Goal: Task Accomplishment & Management: Manage account settings

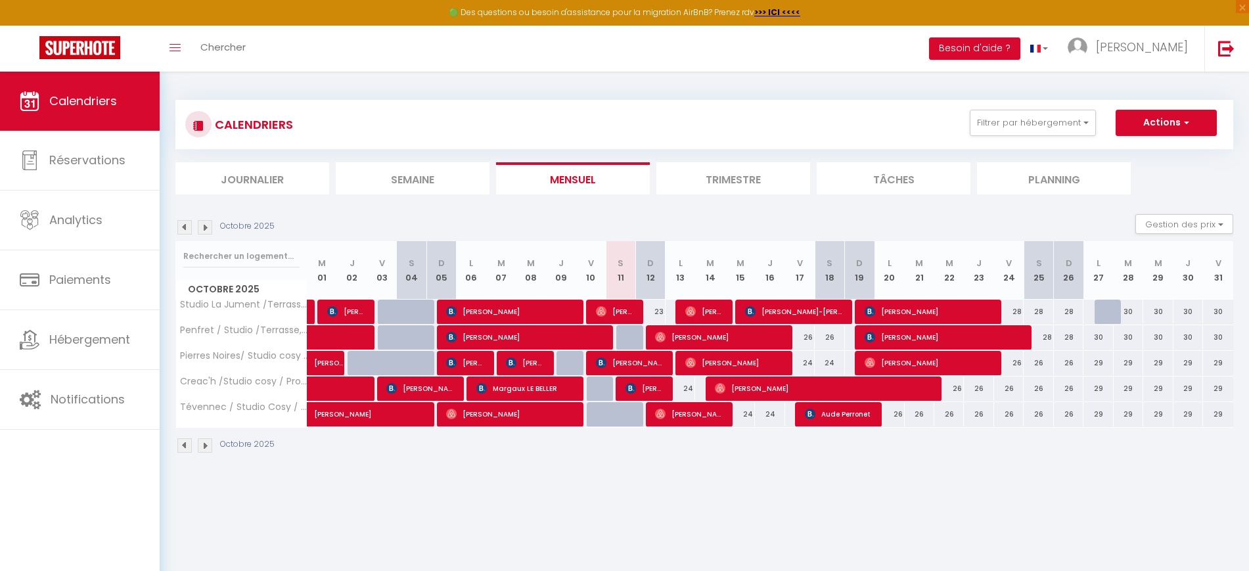
click at [726, 183] on li "Trimestre" at bounding box center [733, 178] width 154 height 32
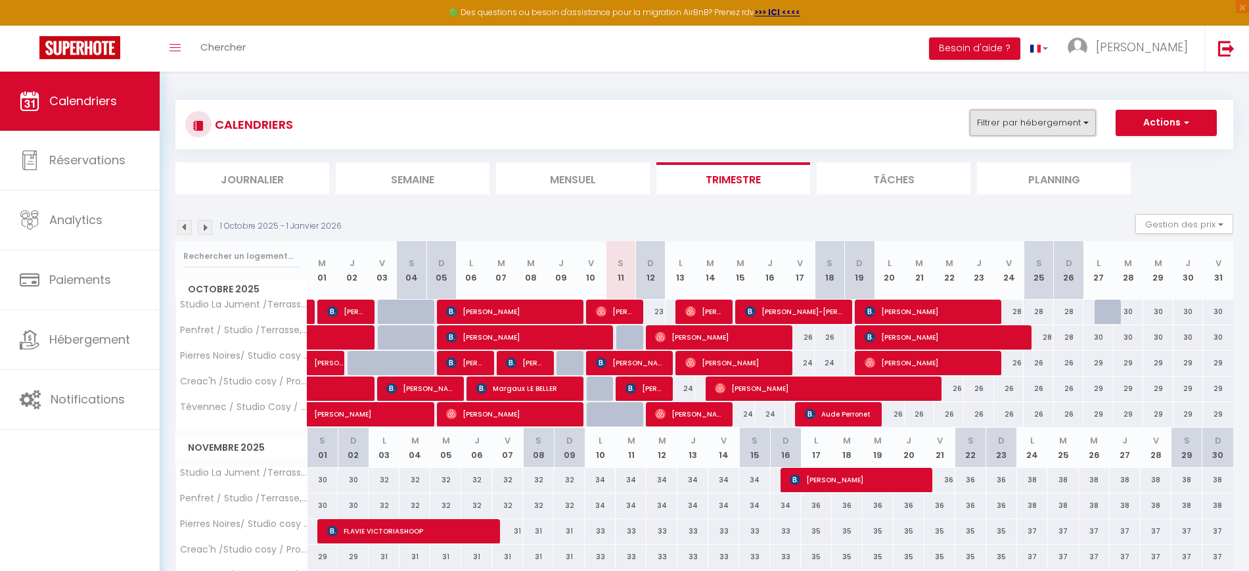
click at [1043, 122] on button "Filtrer par hébergement" at bounding box center [1033, 123] width 126 height 26
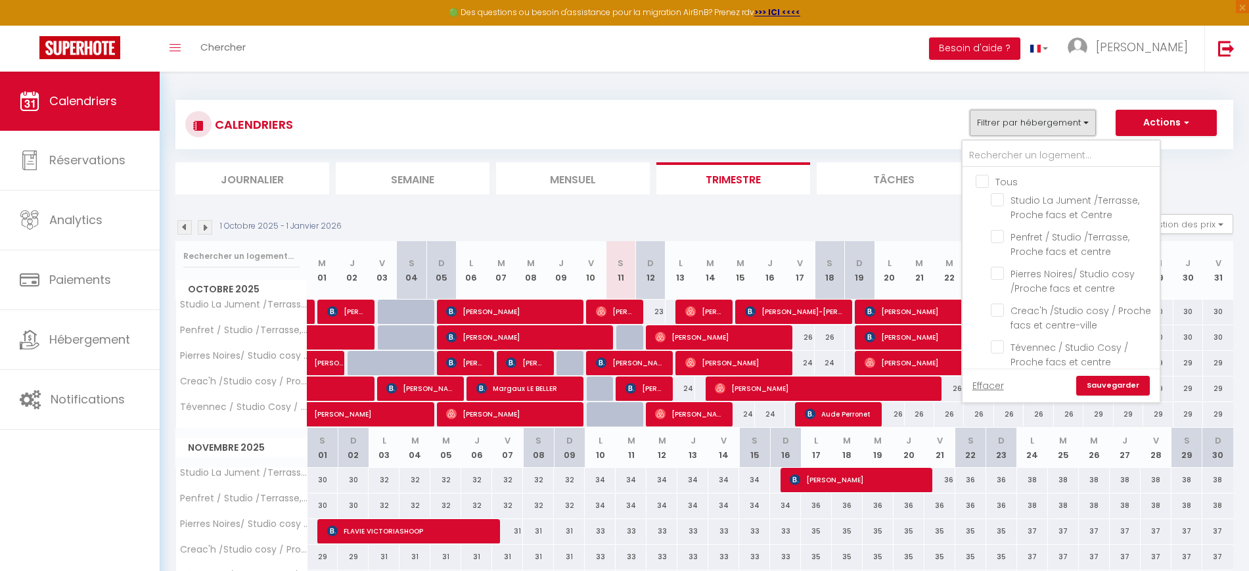
click at [1043, 122] on button "Filtrer par hébergement" at bounding box center [1033, 123] width 126 height 26
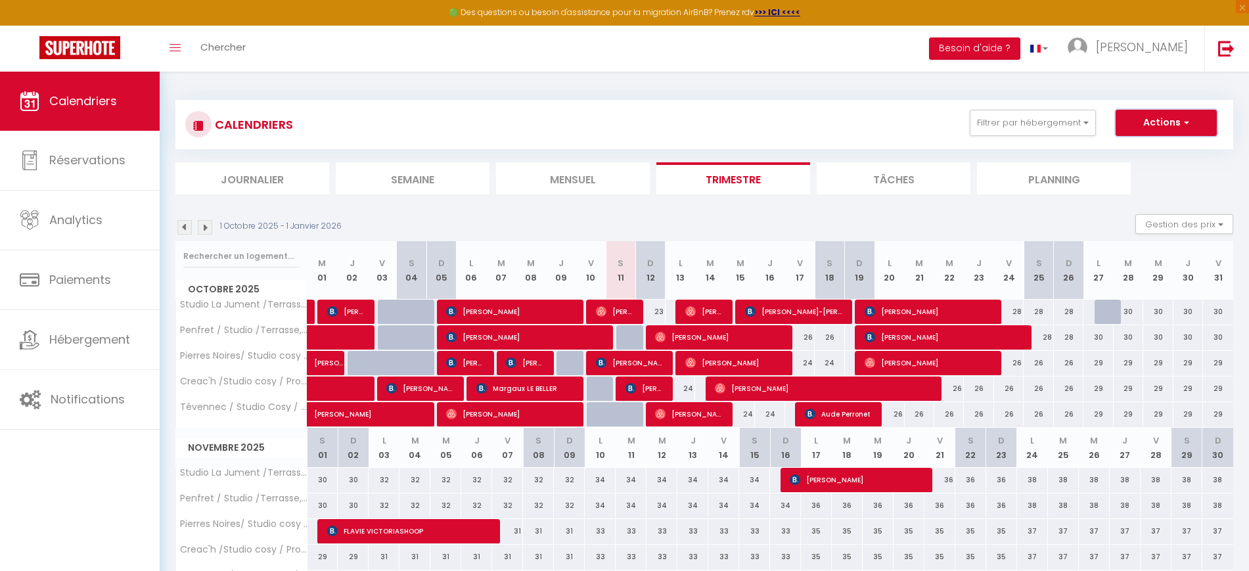
click at [1147, 122] on button "Actions" at bounding box center [1166, 123] width 101 height 26
click at [966, 229] on div "1 Octobre 2025 - 1 Janvier 2026 Gestion des prix Nb Nuits minimum Règles Dispon…" at bounding box center [704, 227] width 1058 height 27
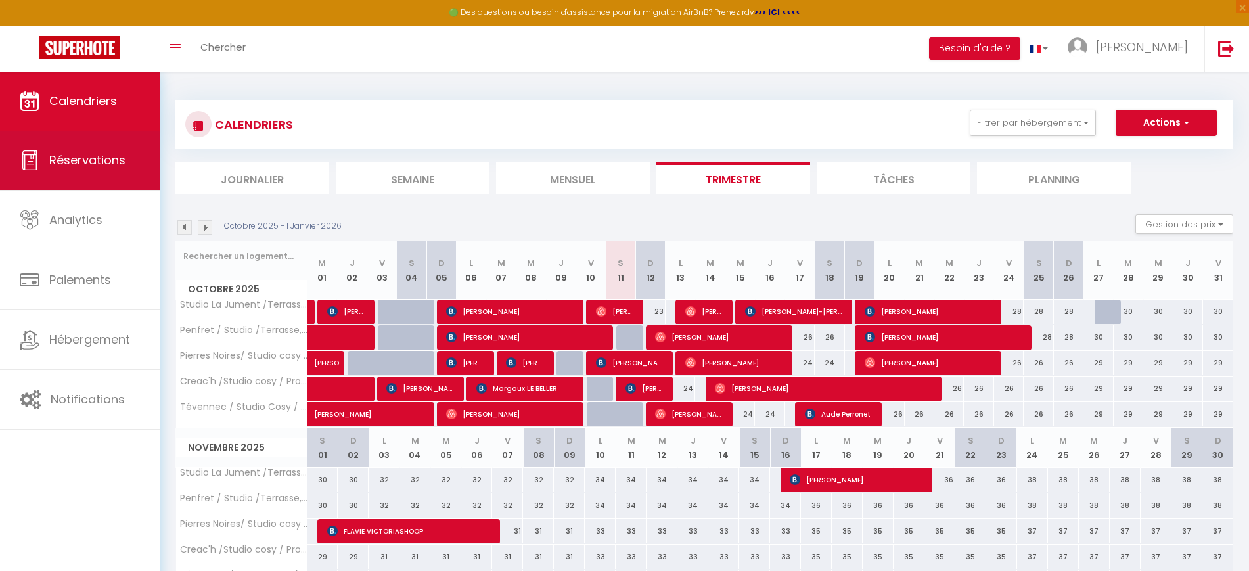
click at [80, 154] on span "Réservations" at bounding box center [87, 160] width 76 height 16
select select "not_cancelled"
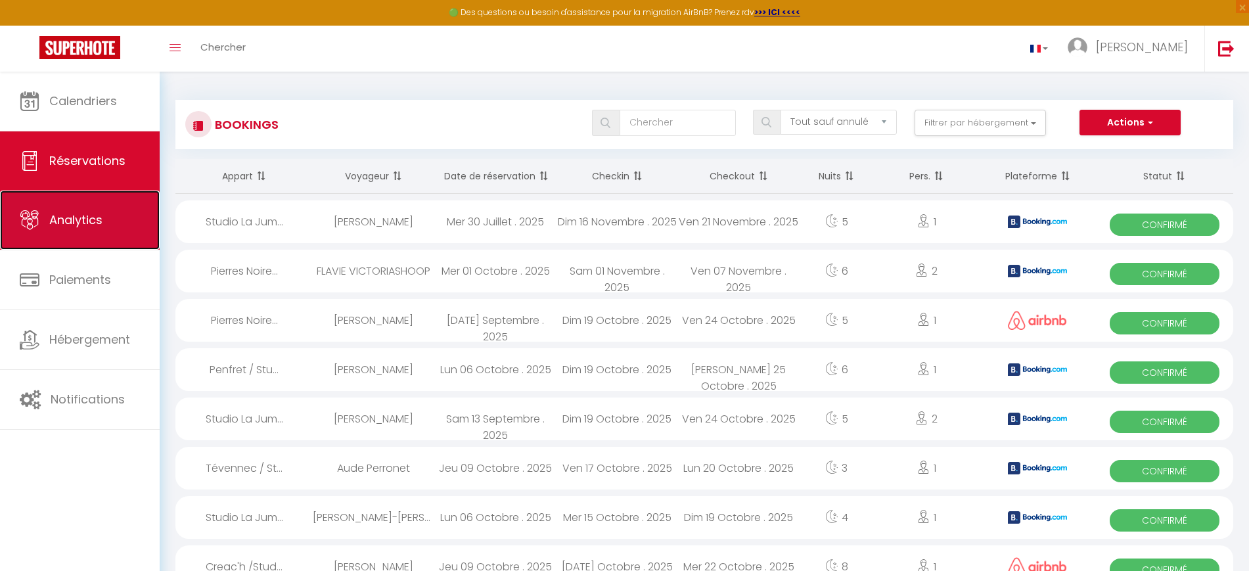
click at [101, 225] on span "Analytics" at bounding box center [75, 220] width 53 height 16
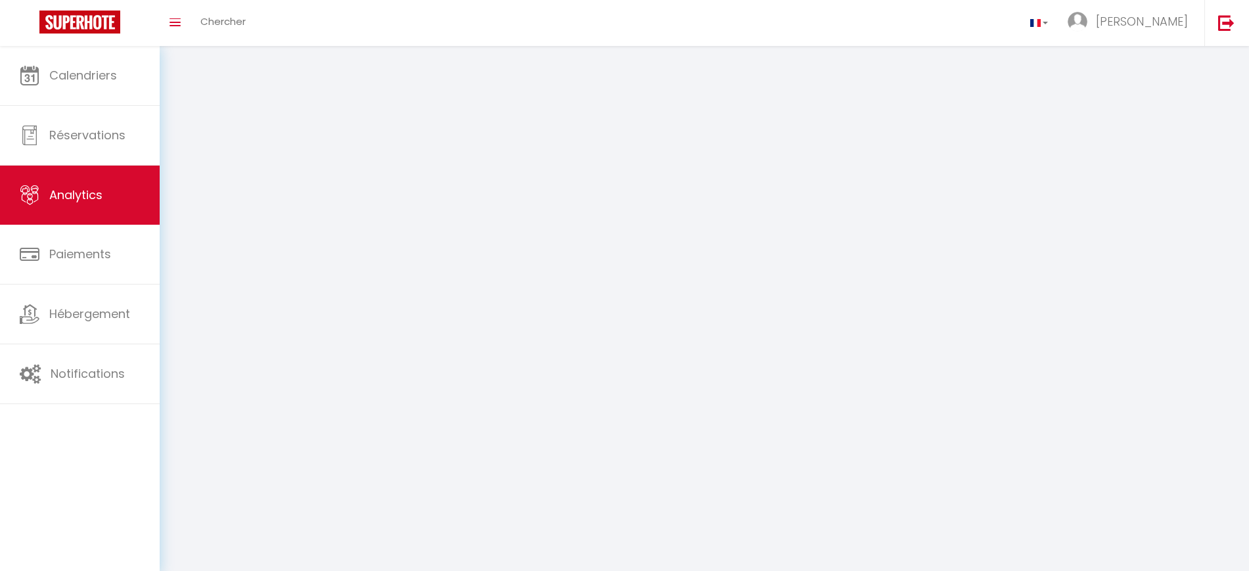
select select "2025"
select select "10"
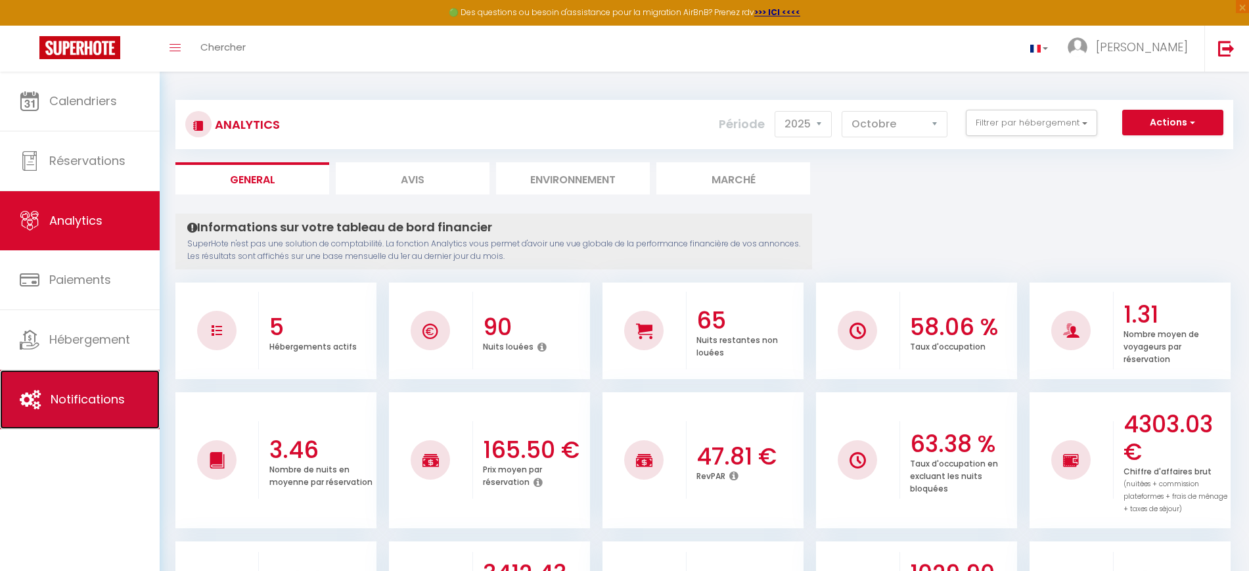
click at [100, 400] on span "Notifications" at bounding box center [88, 399] width 74 height 16
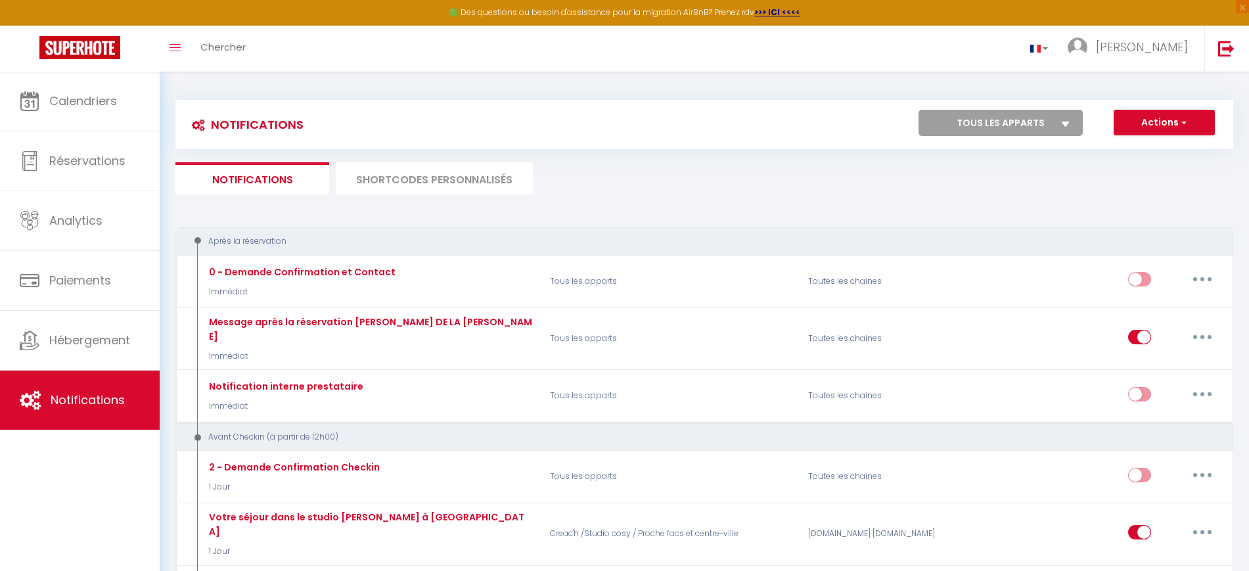
click at [423, 175] on li "SHORTCODES PERSONNALISÉS" at bounding box center [434, 178] width 197 height 32
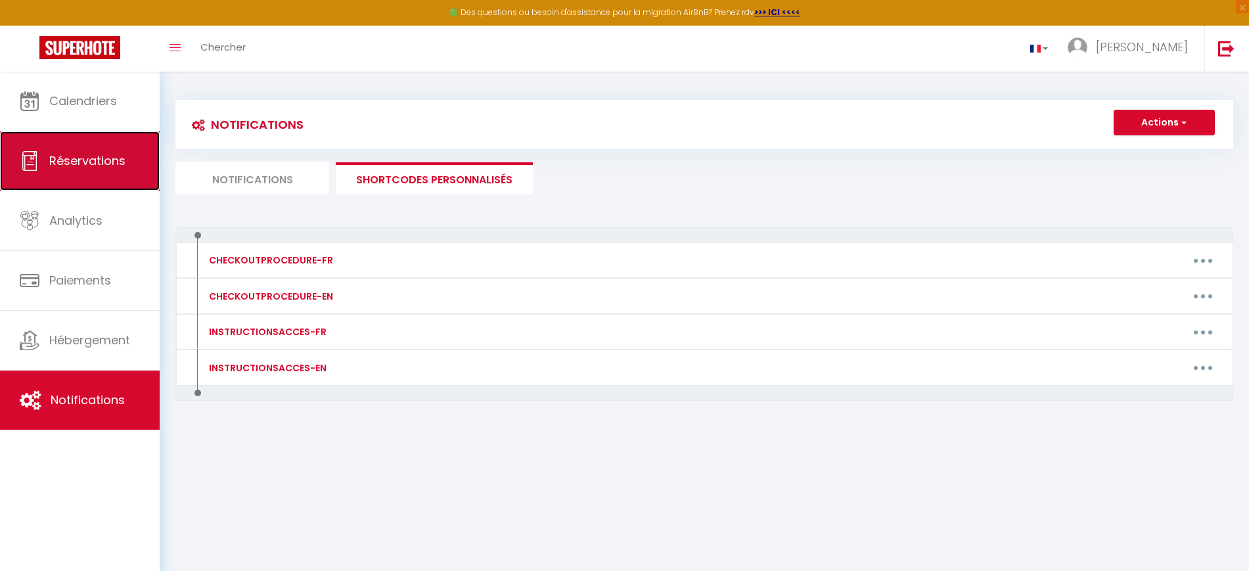
click at [89, 168] on span "Réservations" at bounding box center [87, 160] width 76 height 16
select select "not_cancelled"
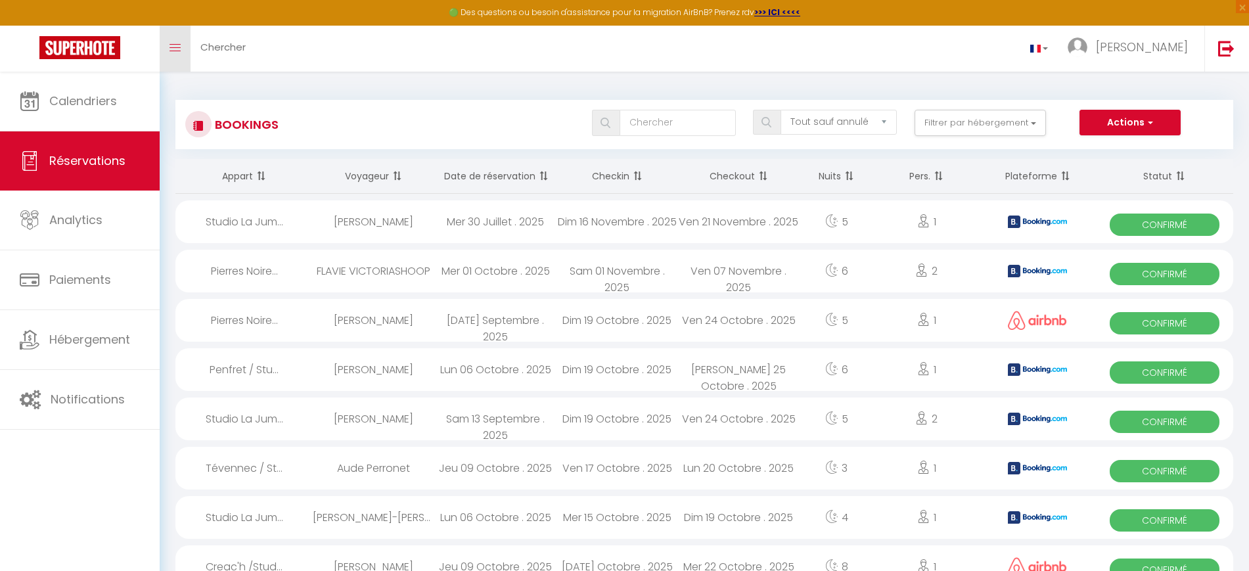
click at [170, 41] on link "Toggle menubar" at bounding box center [175, 49] width 31 height 46
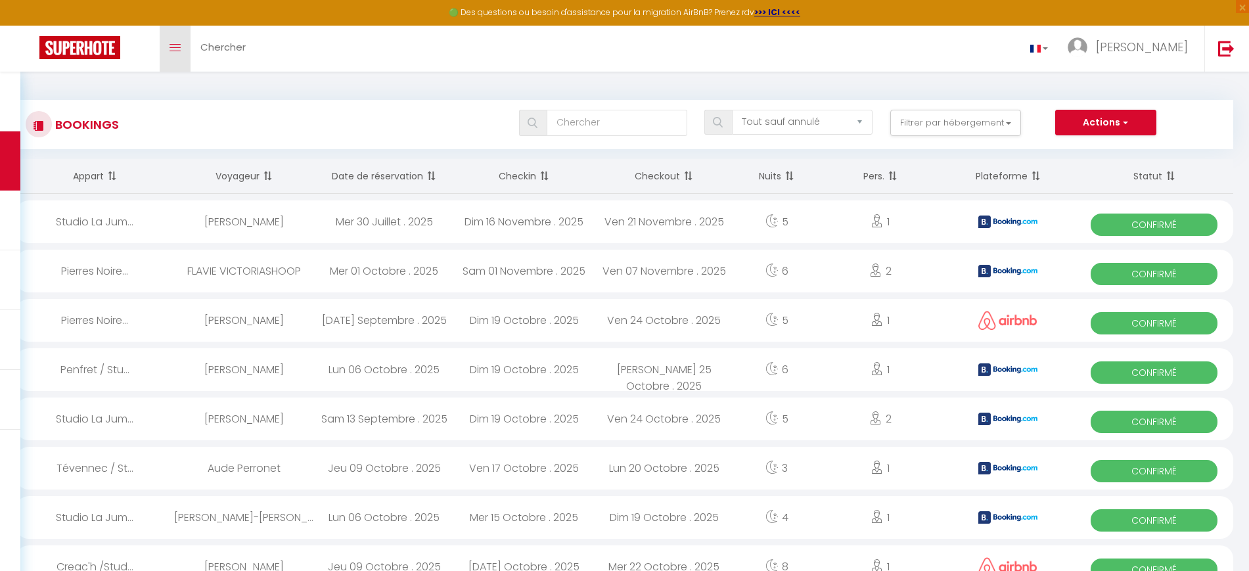
click at [170, 42] on link "Toggle menubar" at bounding box center [175, 49] width 31 height 46
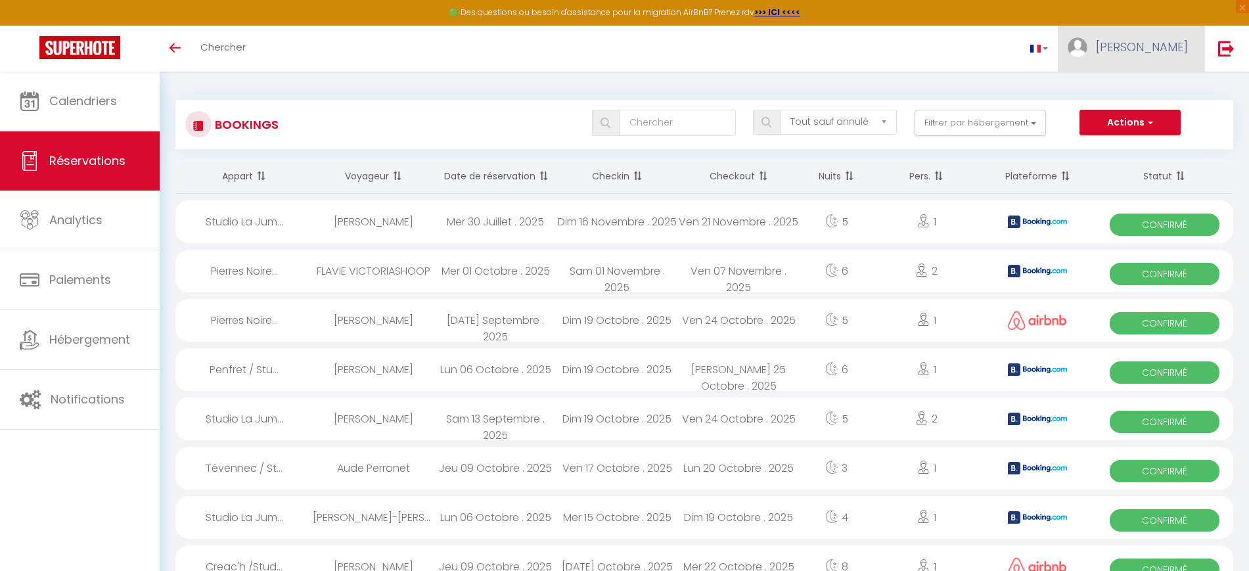
click at [1160, 52] on span "[PERSON_NAME]" at bounding box center [1142, 47] width 92 height 16
click at [1151, 85] on link "Paramètres" at bounding box center [1151, 91] width 97 height 22
select select
select select "28"
select select "fr"
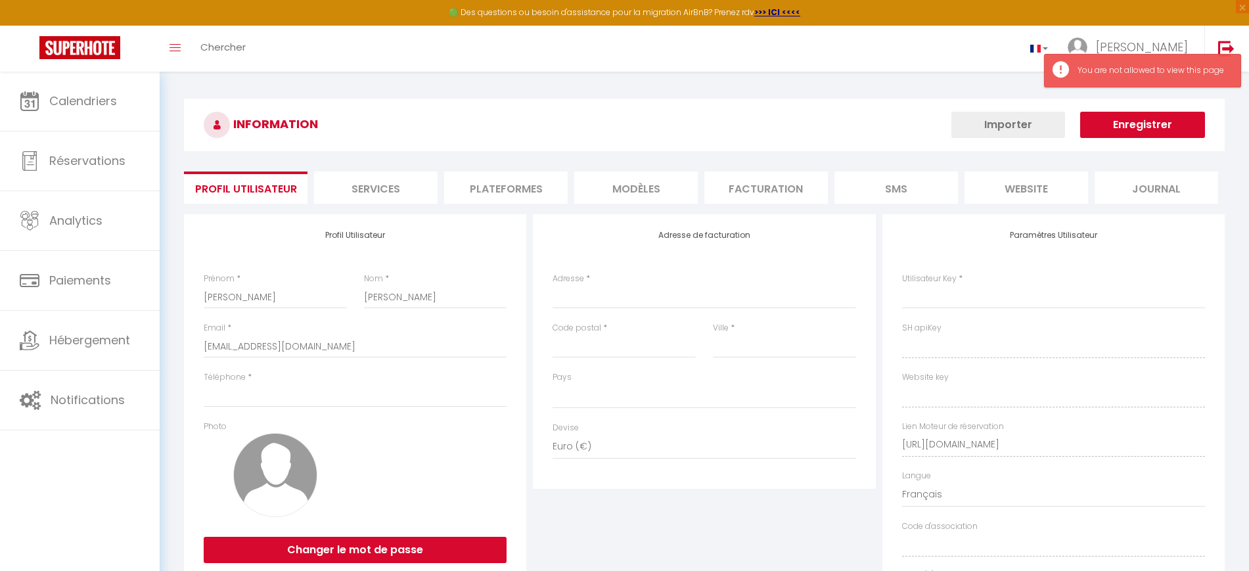
select select
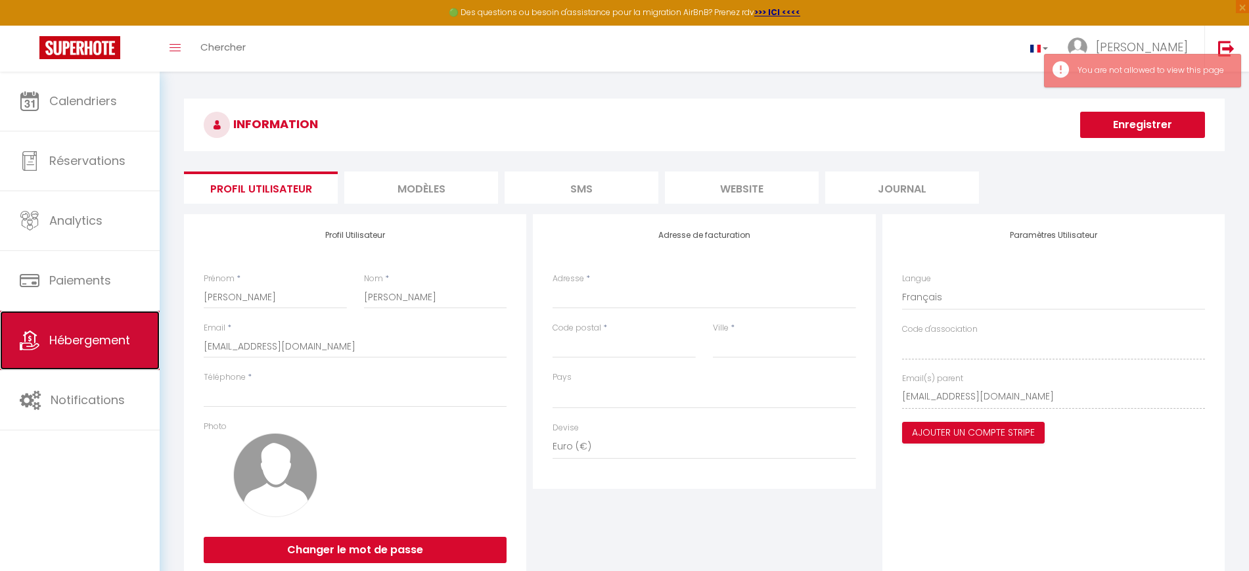
click at [51, 334] on span "Hébergement" at bounding box center [89, 340] width 81 height 16
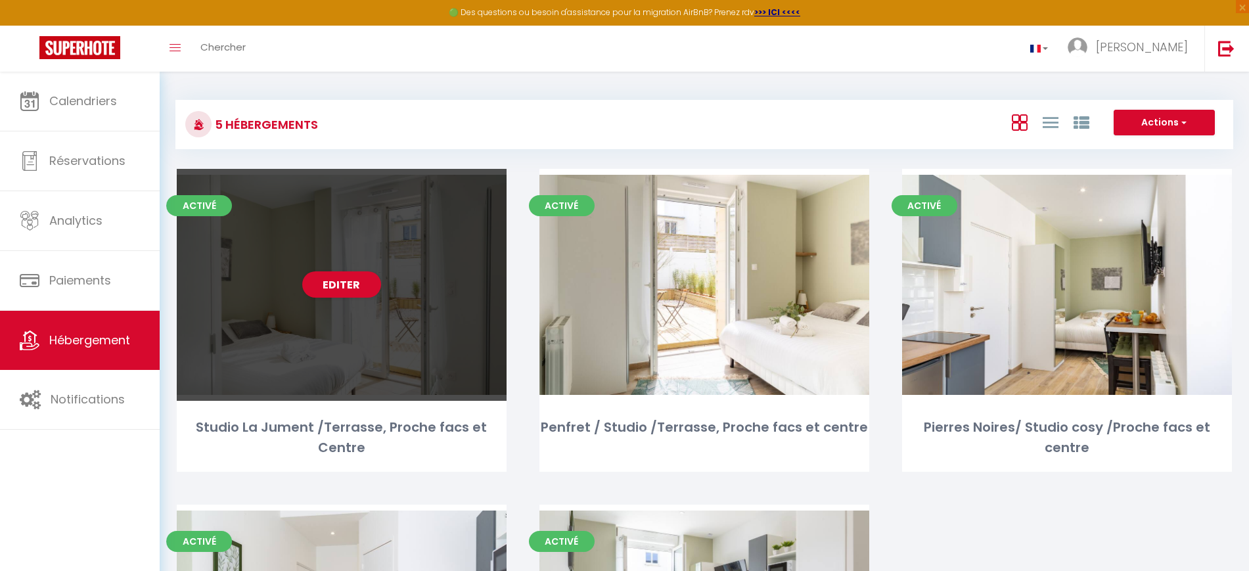
click at [377, 298] on div "Editer" at bounding box center [342, 285] width 330 height 232
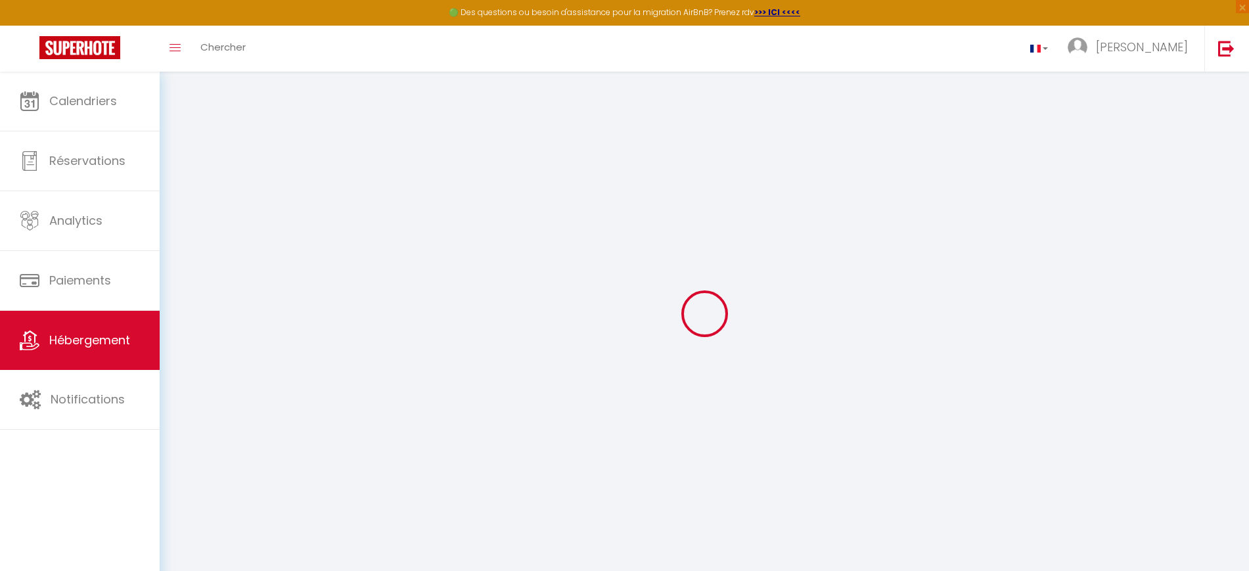
select select
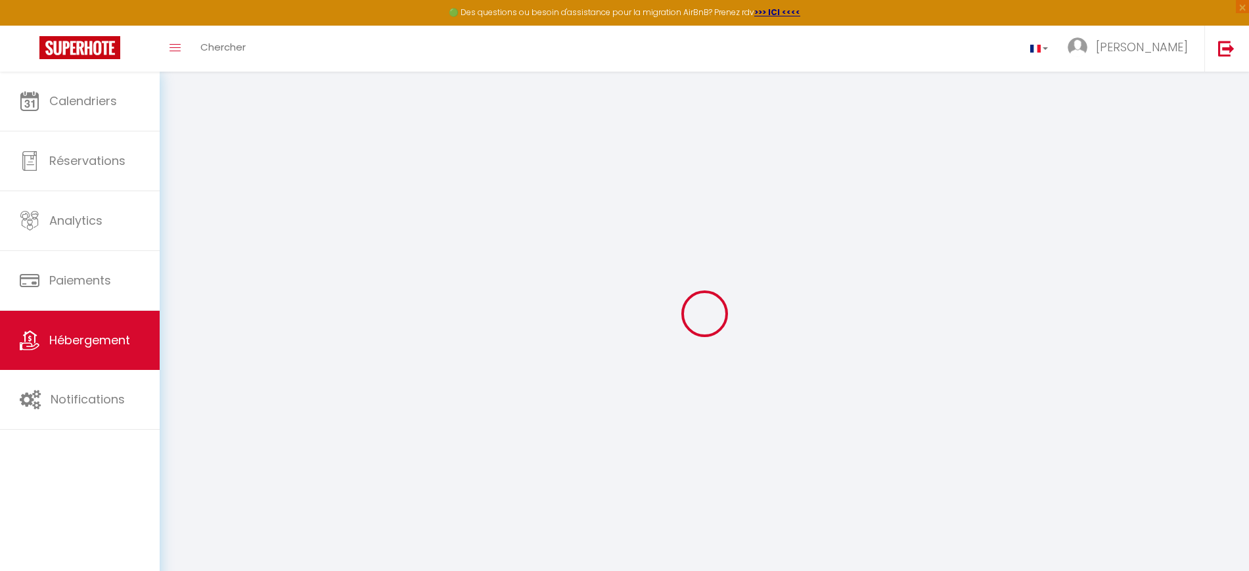
select select
checkbox input "false"
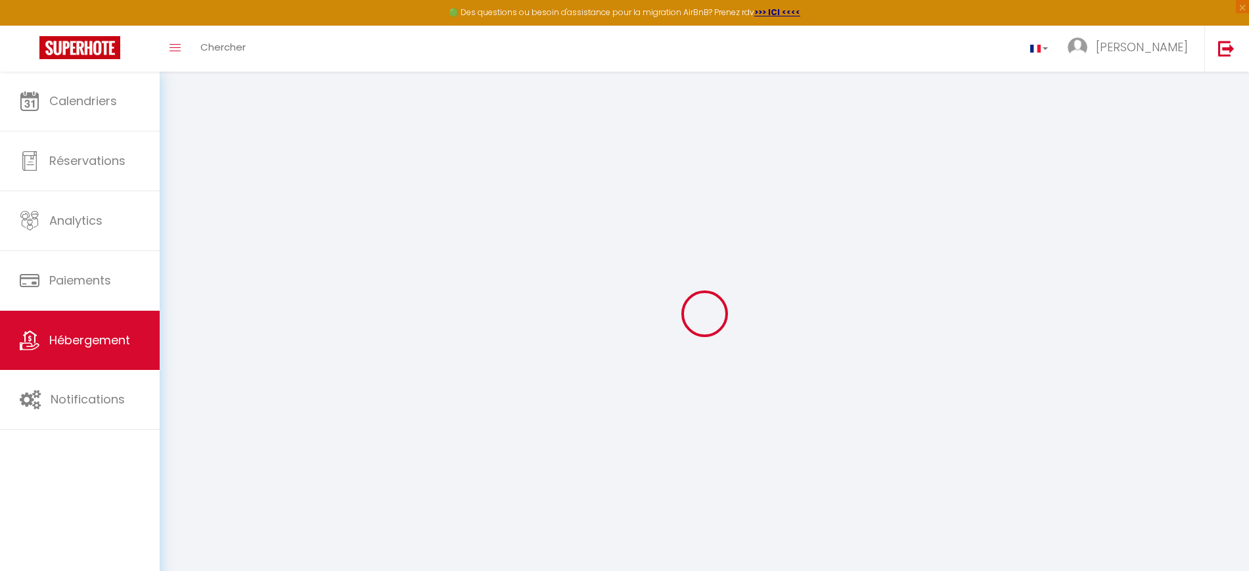
select select
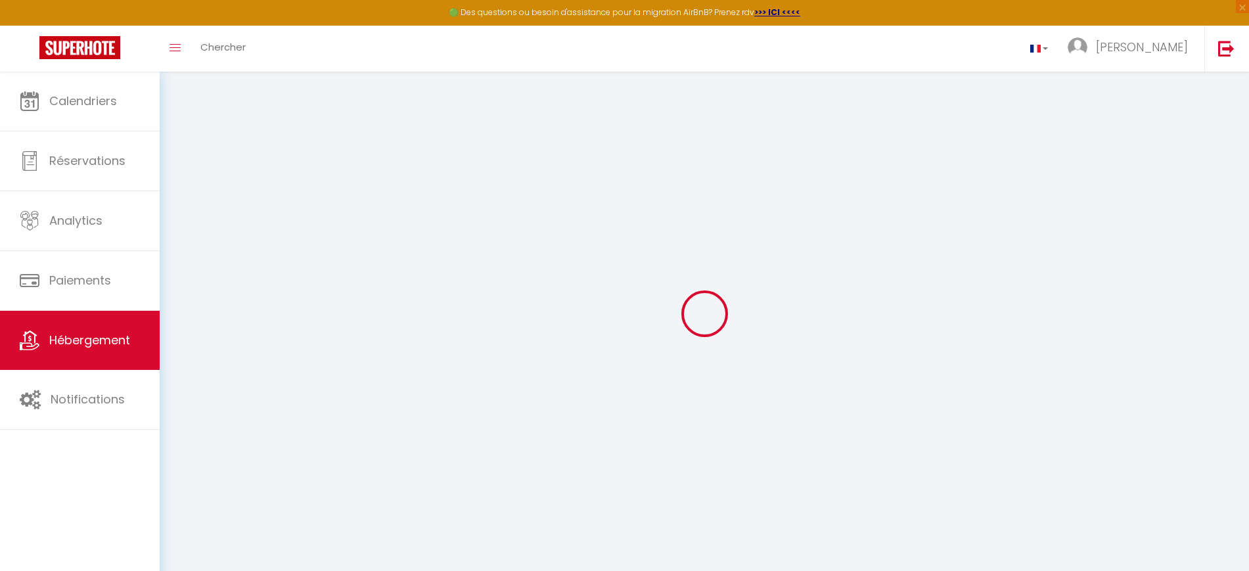
select select
checkbox input "false"
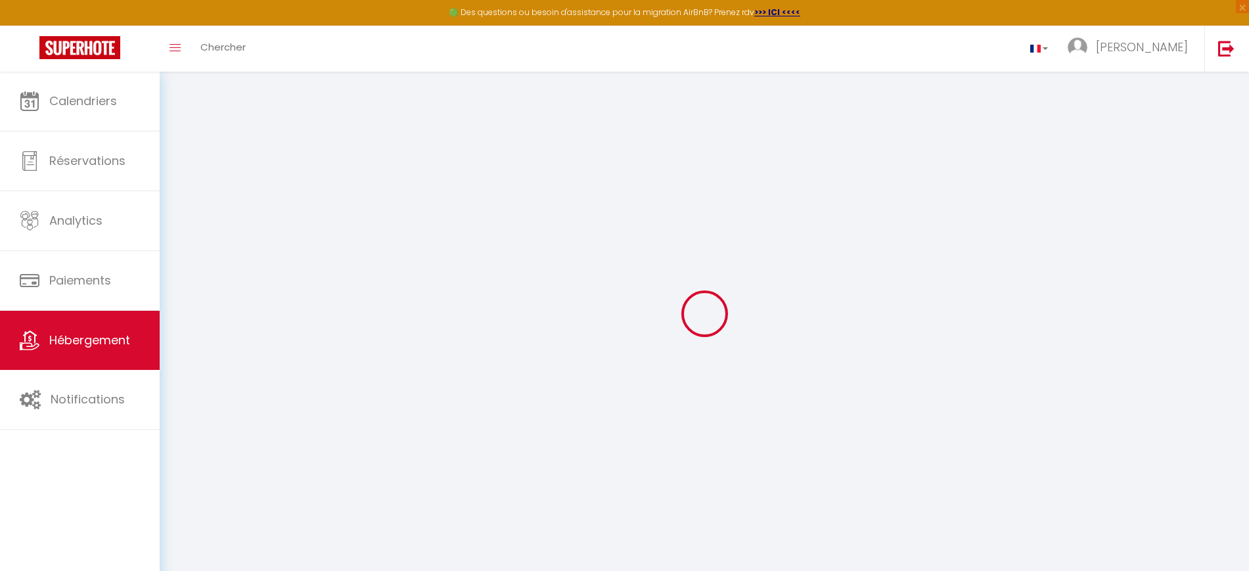
checkbox input "false"
select select
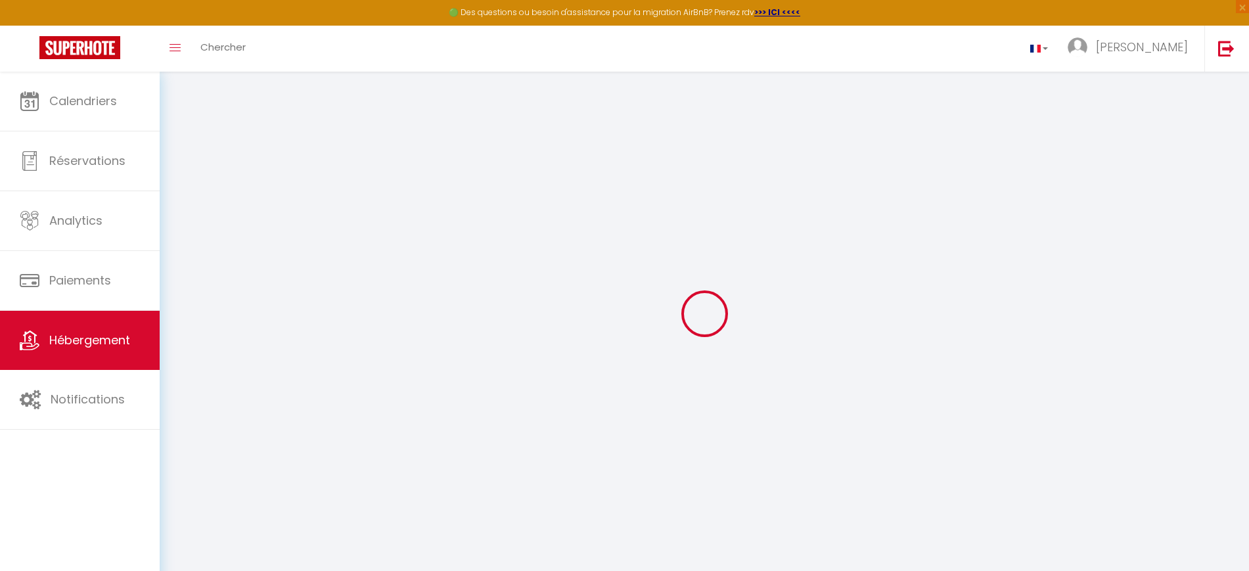
select select
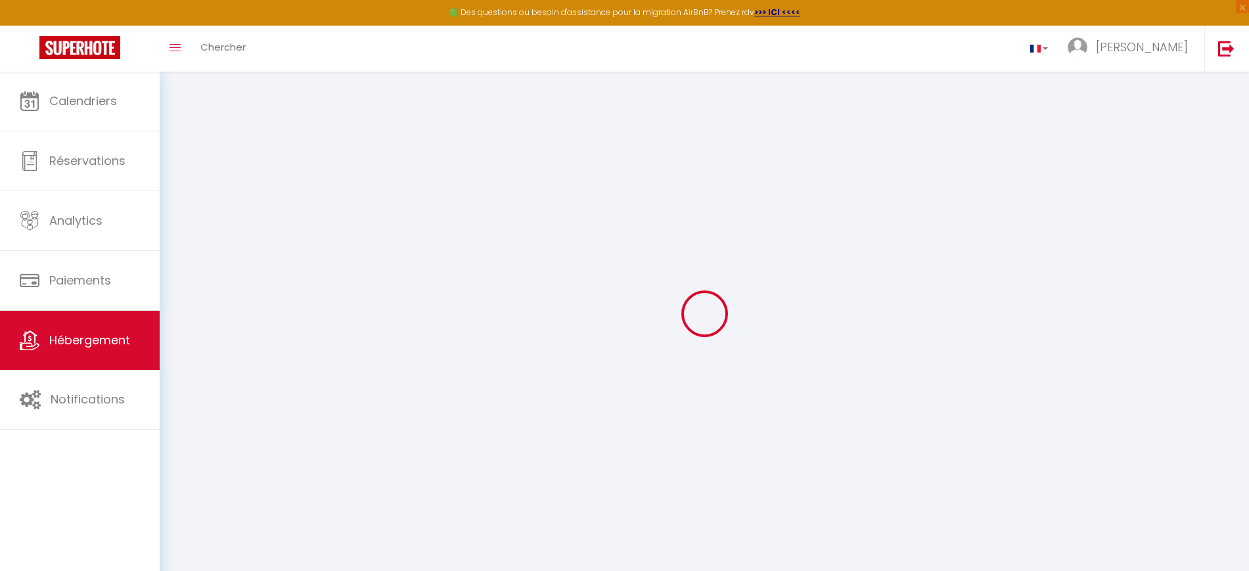
checkbox input "false"
select select
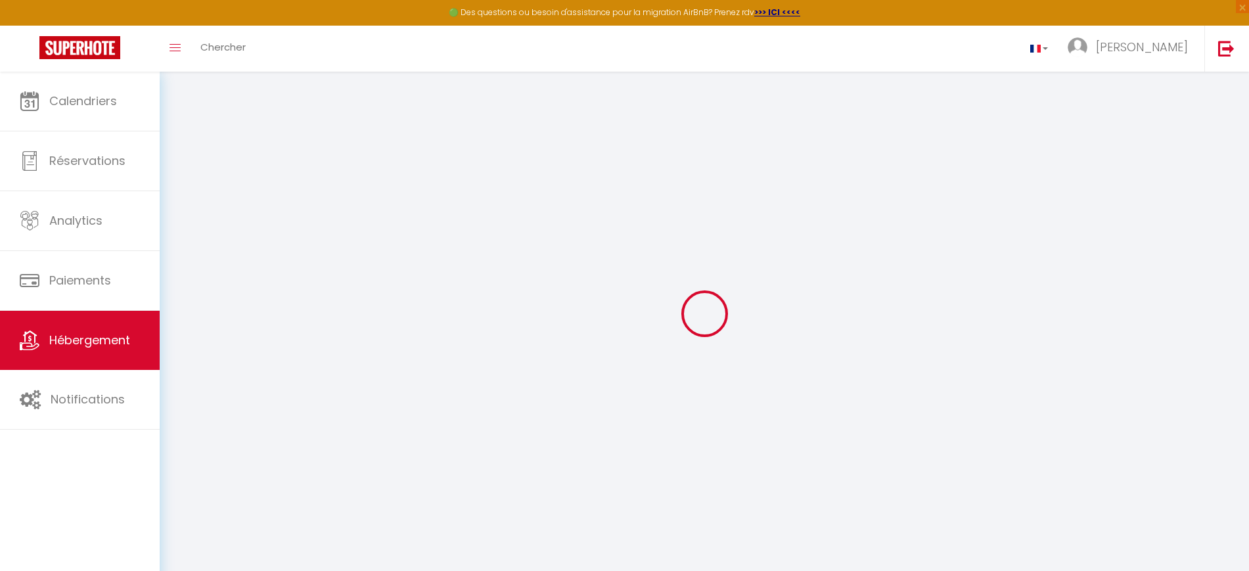
select select
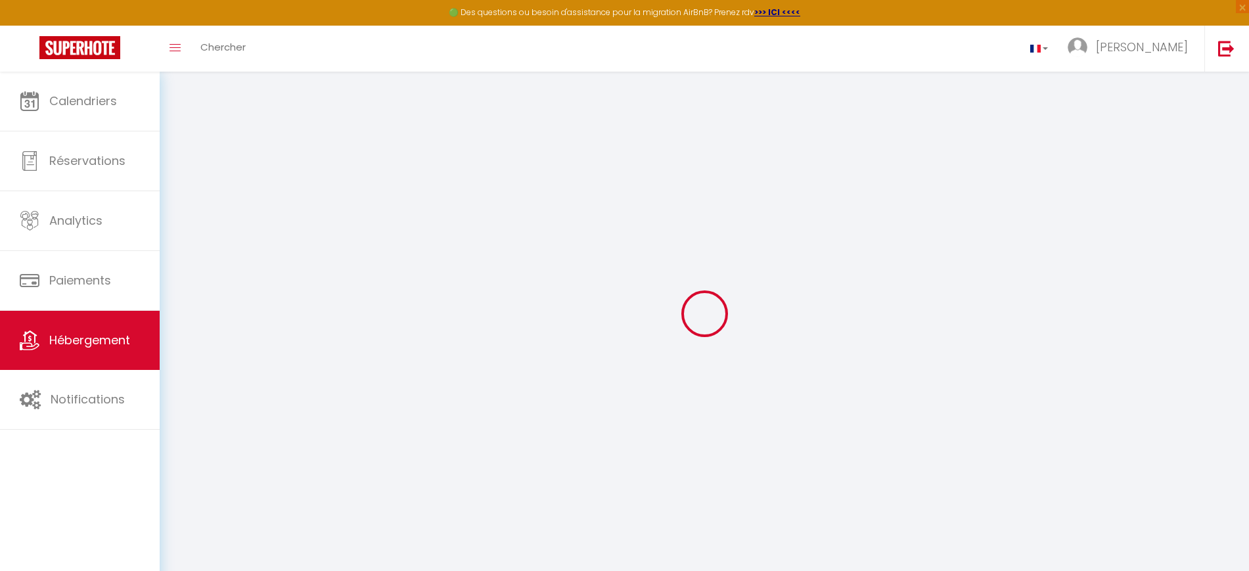
select select
checkbox input "false"
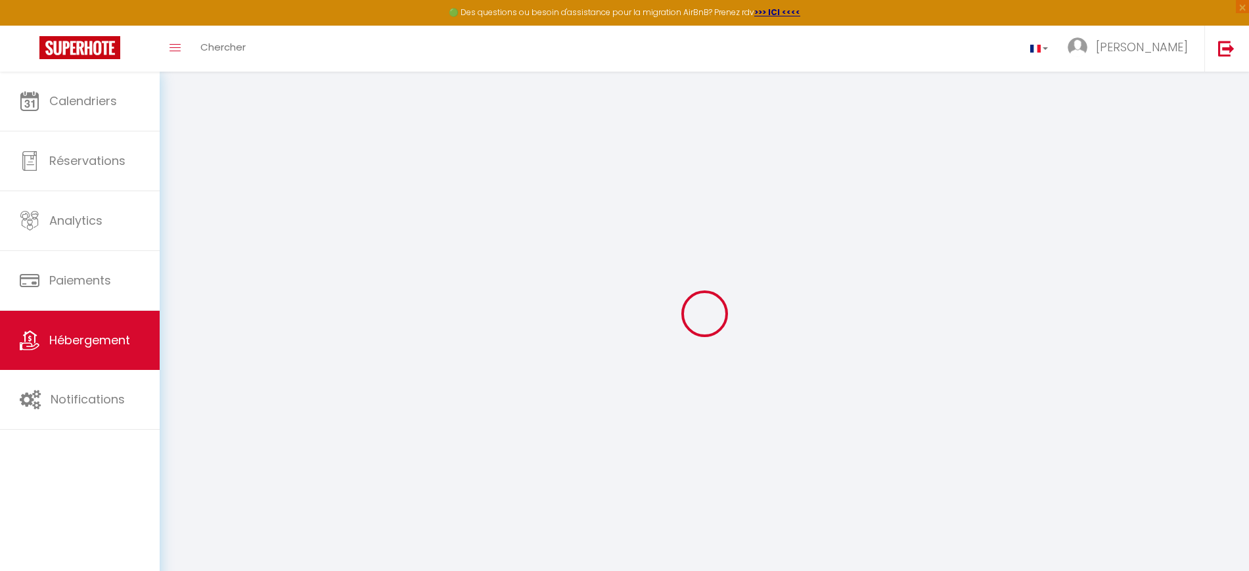
checkbox input "false"
select select
type input "Studio La Jument /Terrasse, Proche facs et Centre"
type input "[PERSON_NAME]"
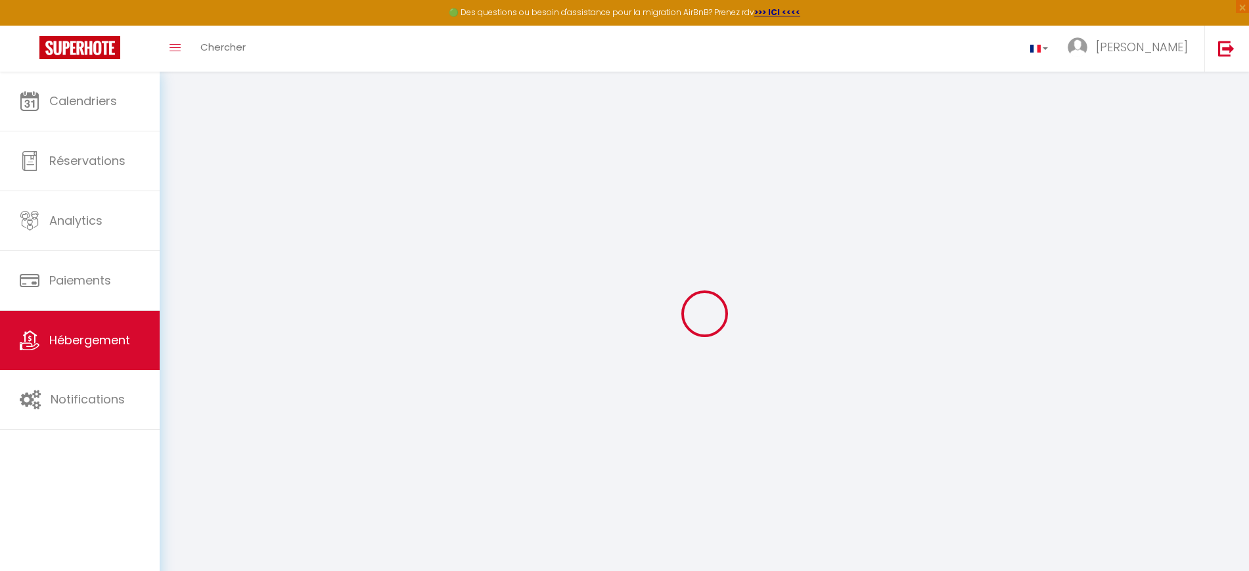
type input "LE BOLLOC'H"
type input "[STREET_ADDRESS][PERSON_NAME][PERSON_NAME]"
type input "29200"
type input "[GEOGRAPHIC_DATA]"
select select "2"
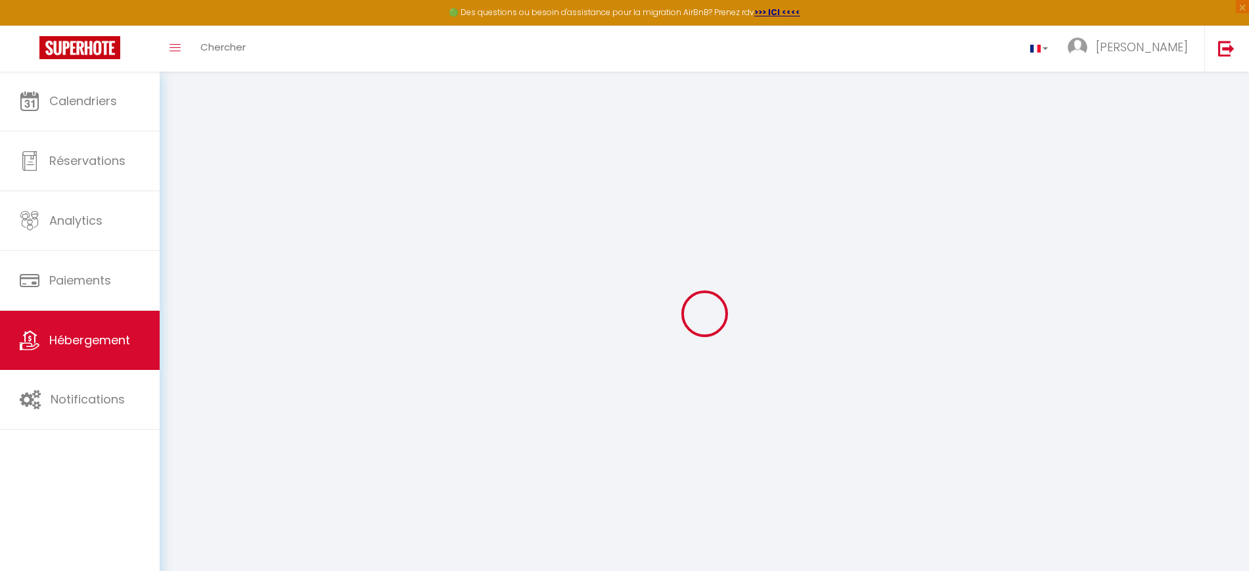
select select "0"
type input "36"
type input "25"
select select
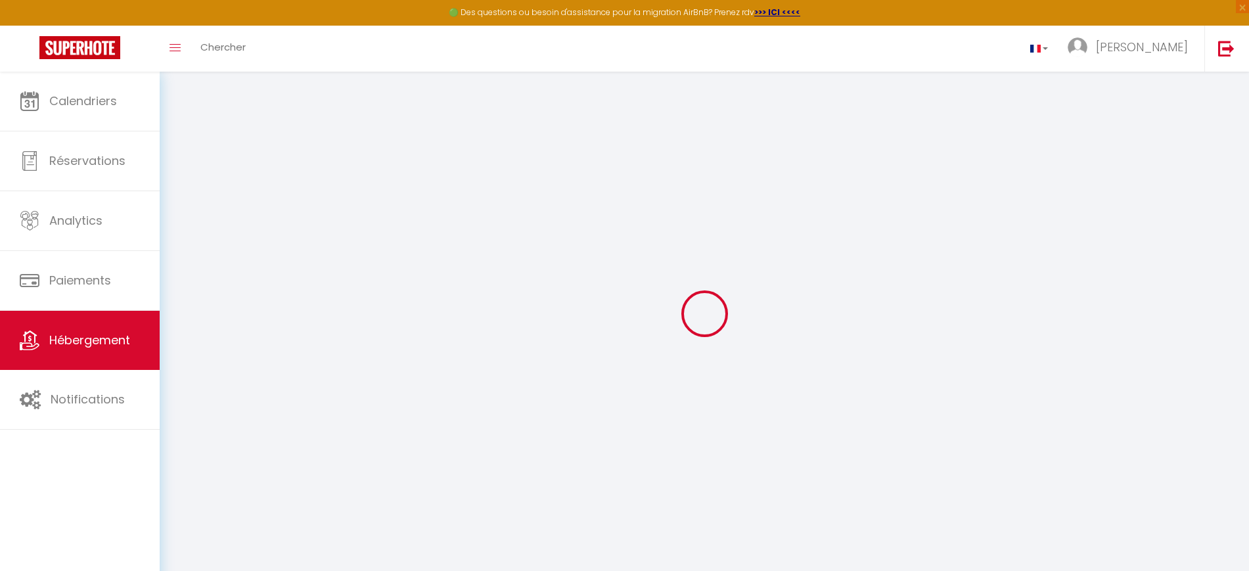
select select
type input "[STREET_ADDRESS][PERSON_NAME][PERSON_NAME]"
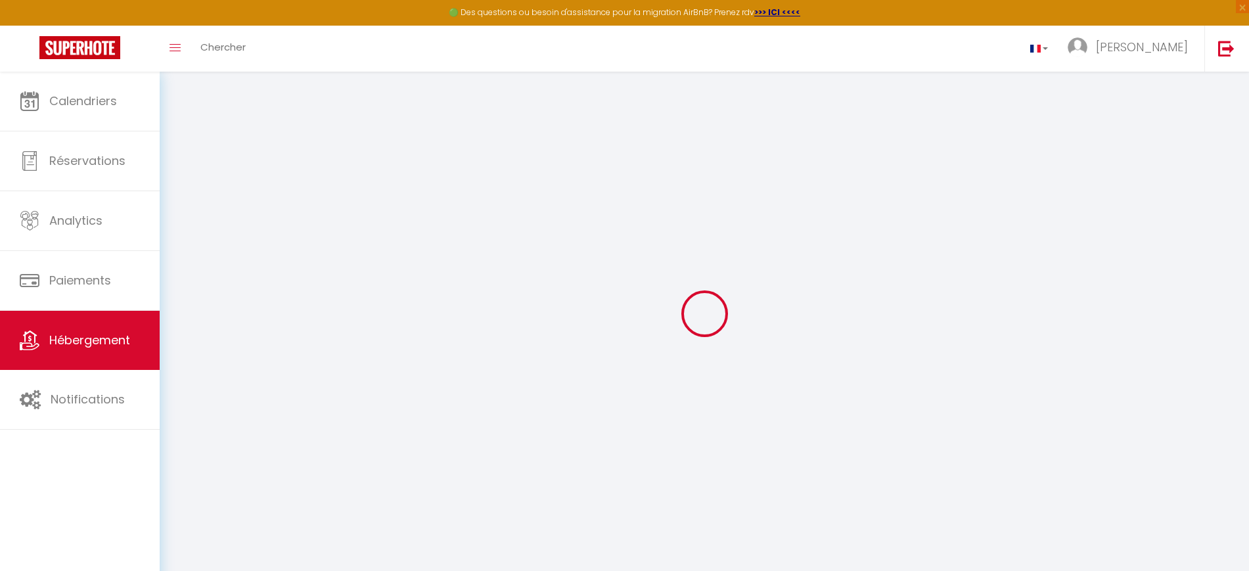
type input "29200"
type input "[GEOGRAPHIC_DATA]"
type input "[EMAIL_ADDRESS][DOMAIN_NAME]"
select select
checkbox input "false"
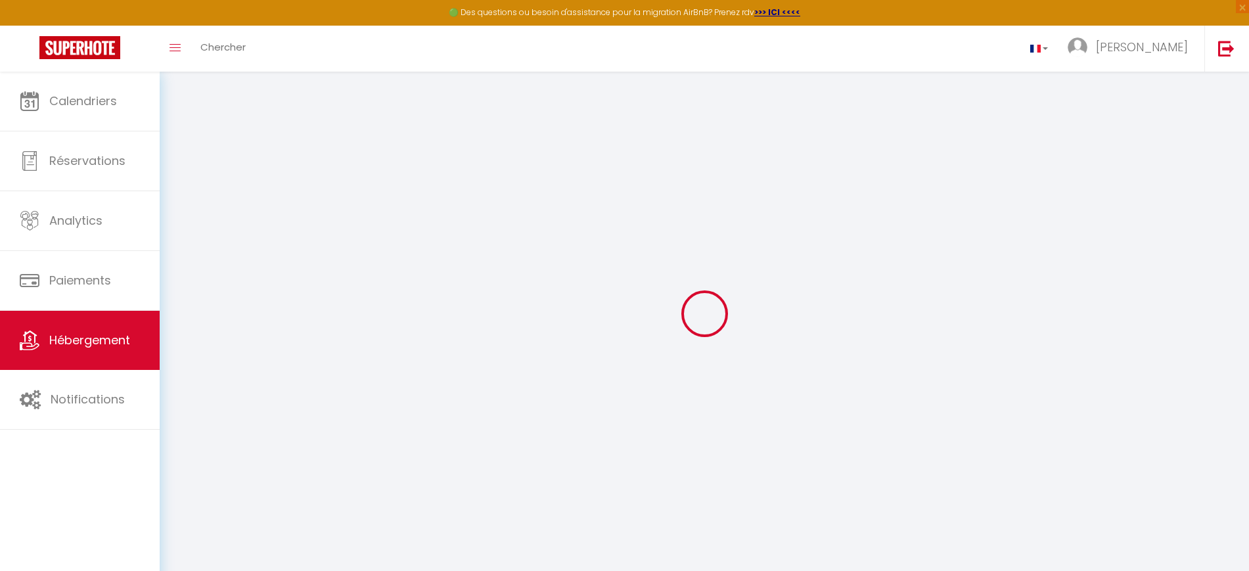
checkbox input "false"
select select
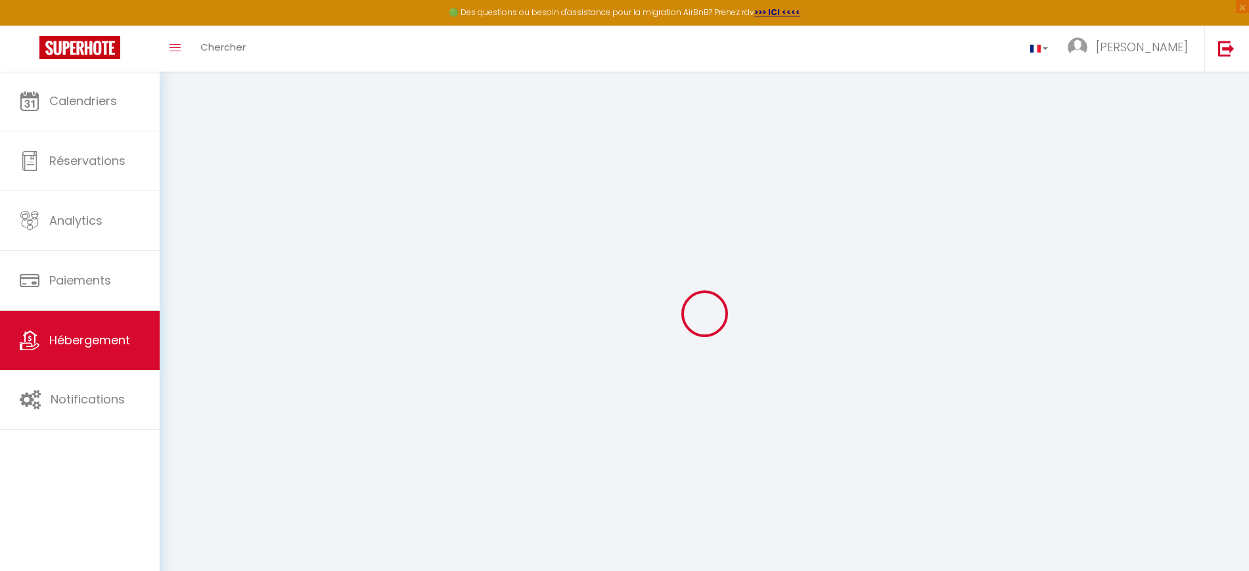
type input "0"
select select
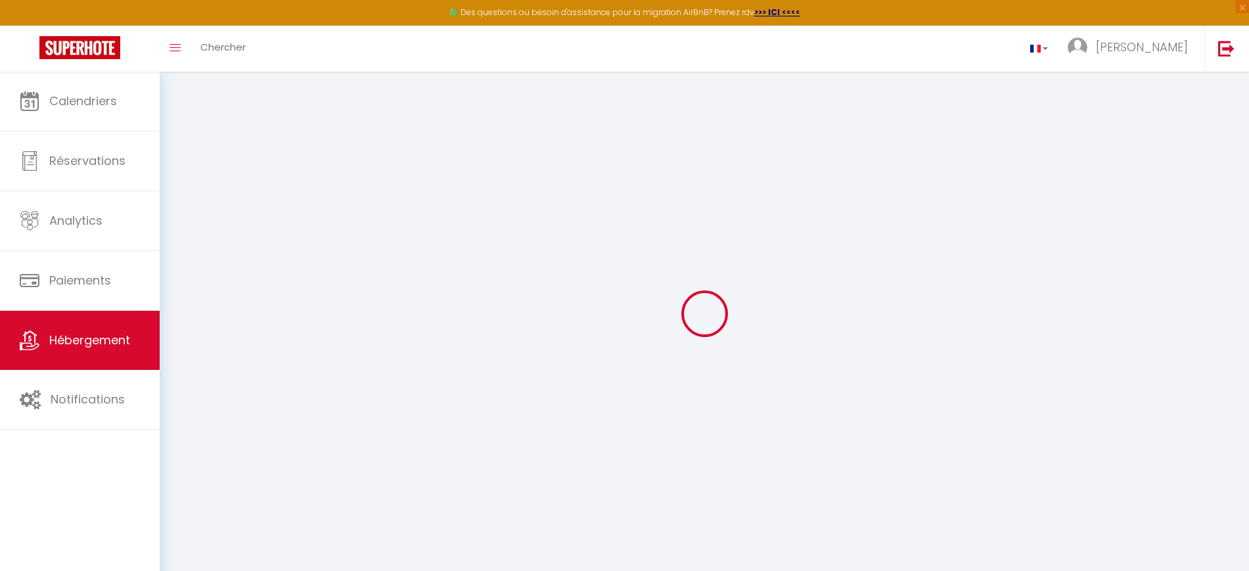
select select
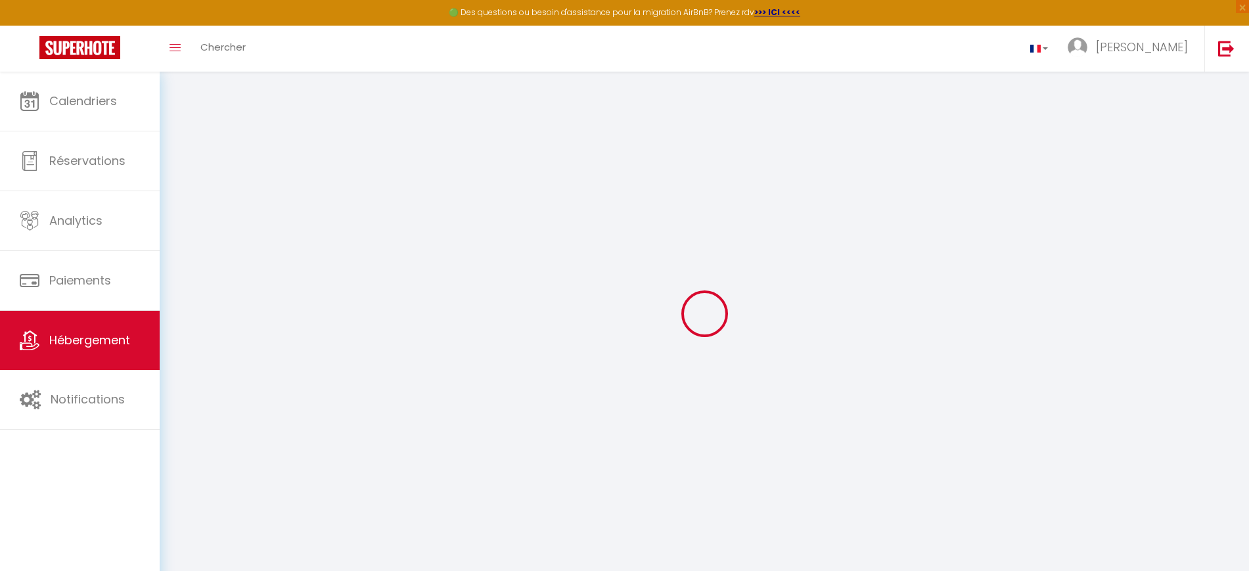
select select
checkbox input "false"
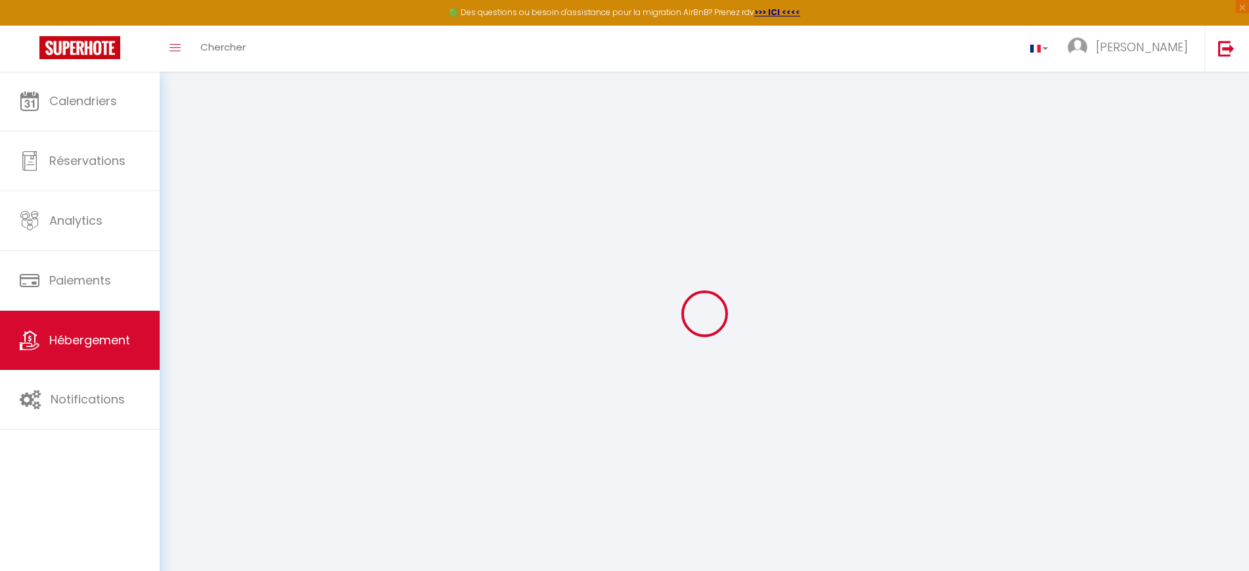
select select
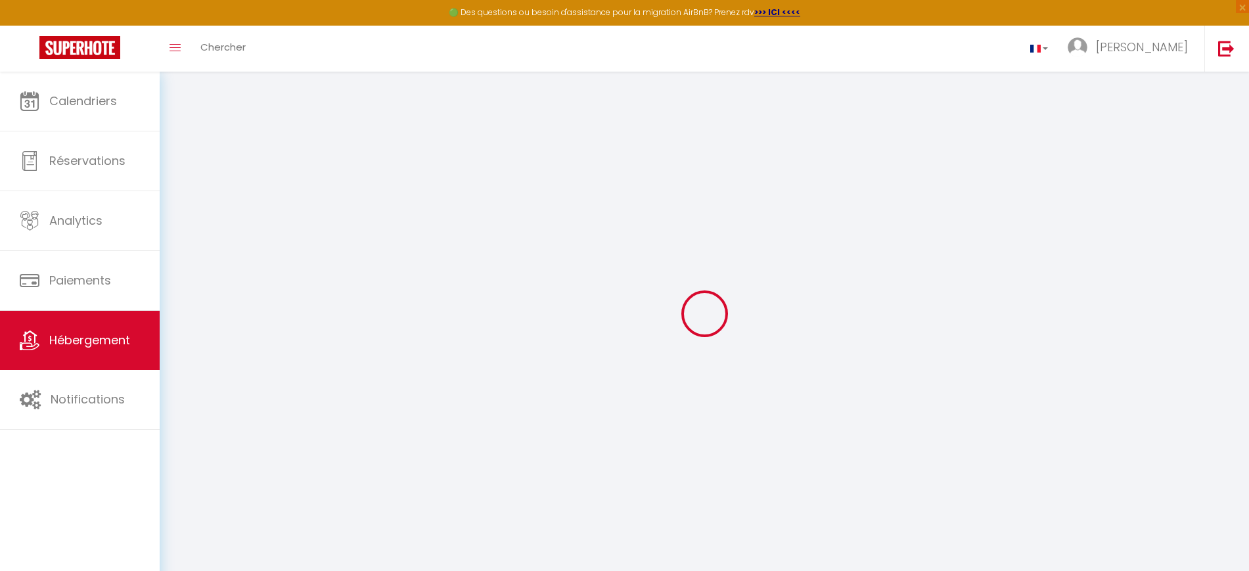
select select
checkbox input "false"
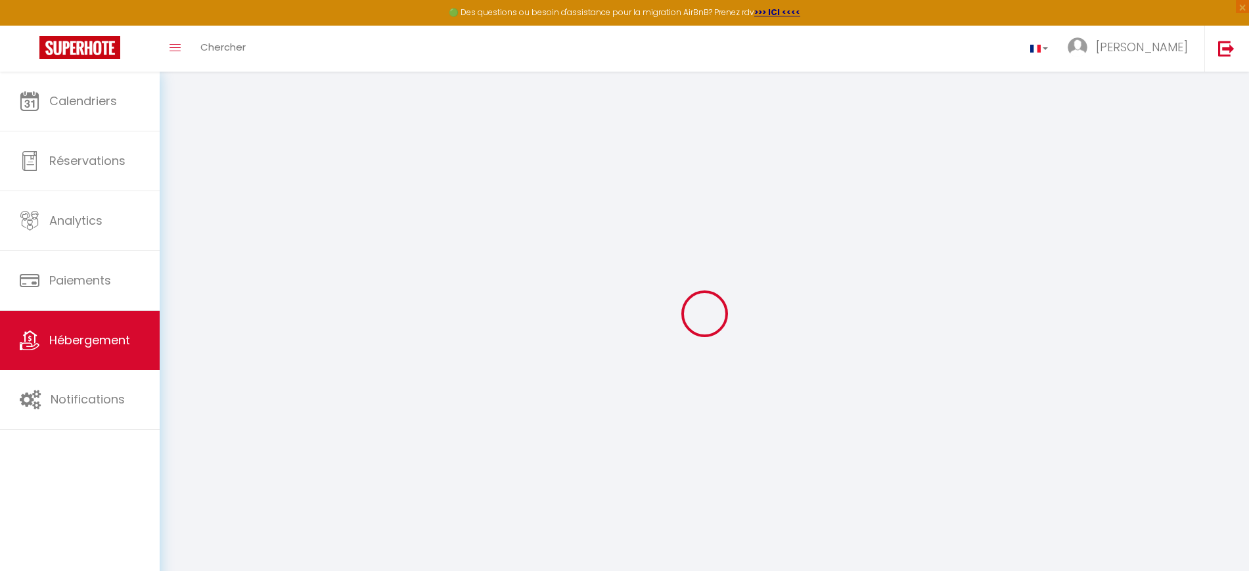
checkbox input "false"
select select
checkbox input "false"
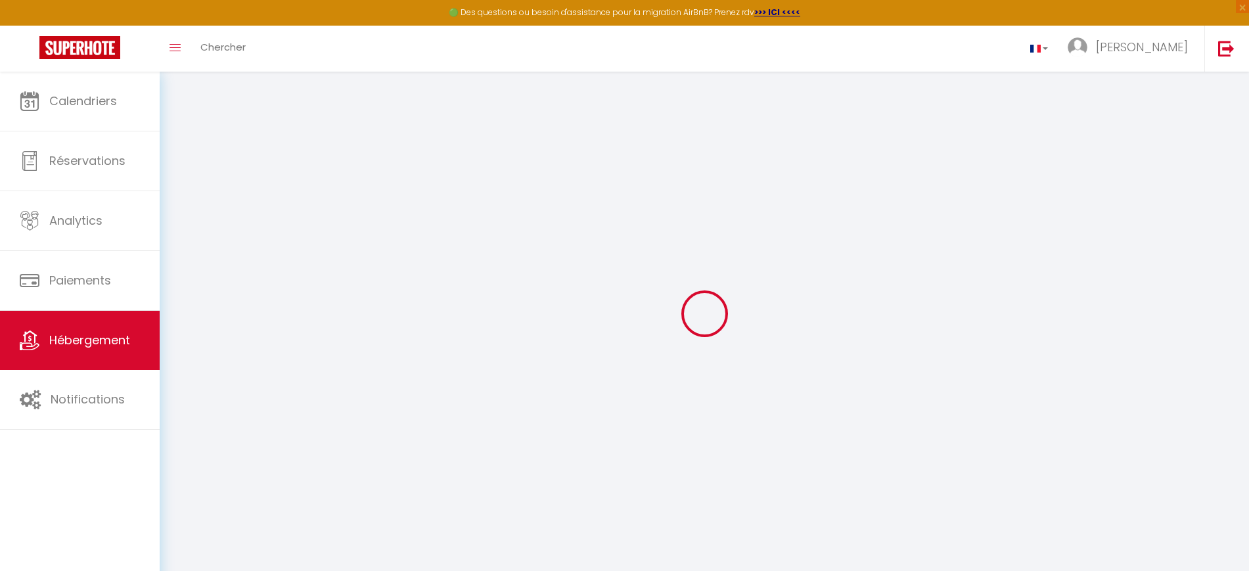
checkbox input "false"
select select "16:00"
select select
select select "11:00"
select select "30"
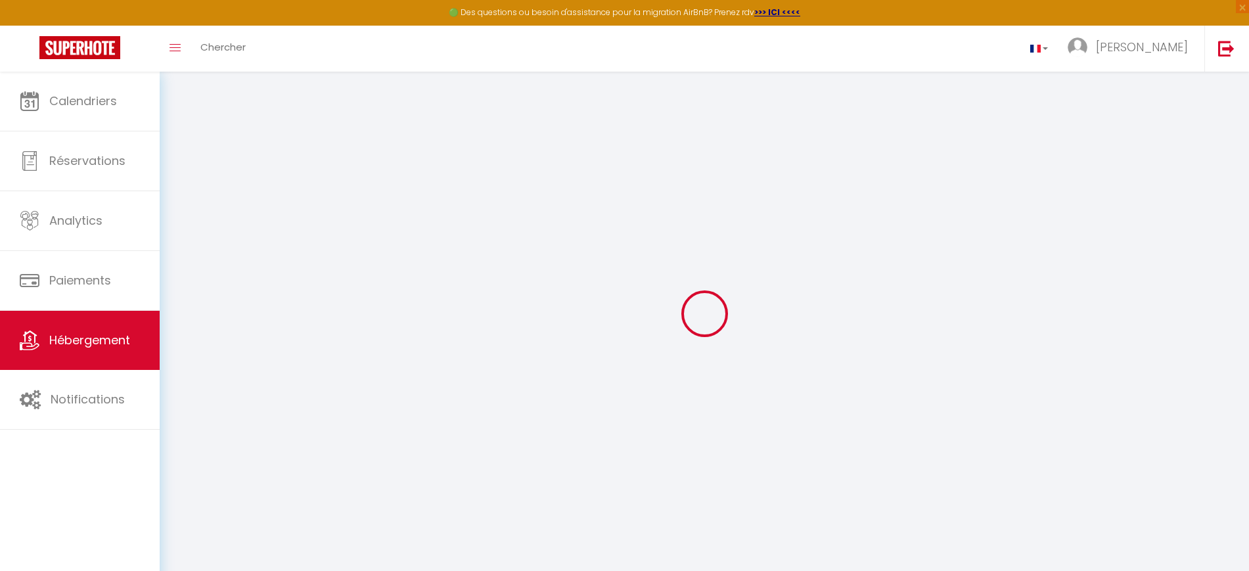
select select "120"
select select "10:00"
select select
checkbox input "false"
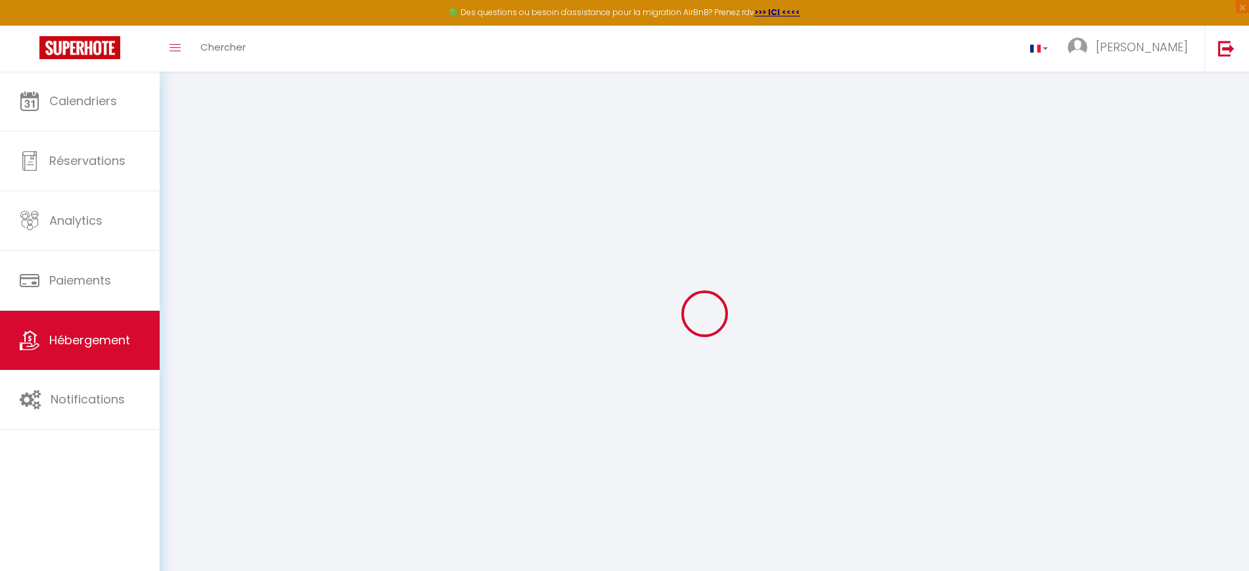
checkbox input "false"
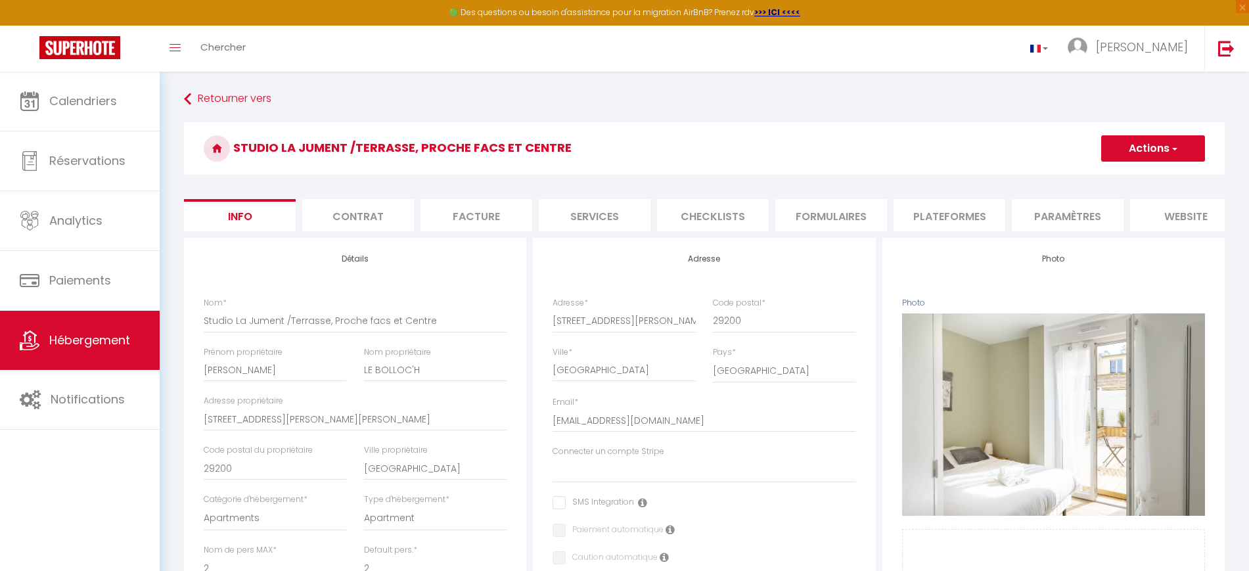
select select
checkbox input "false"
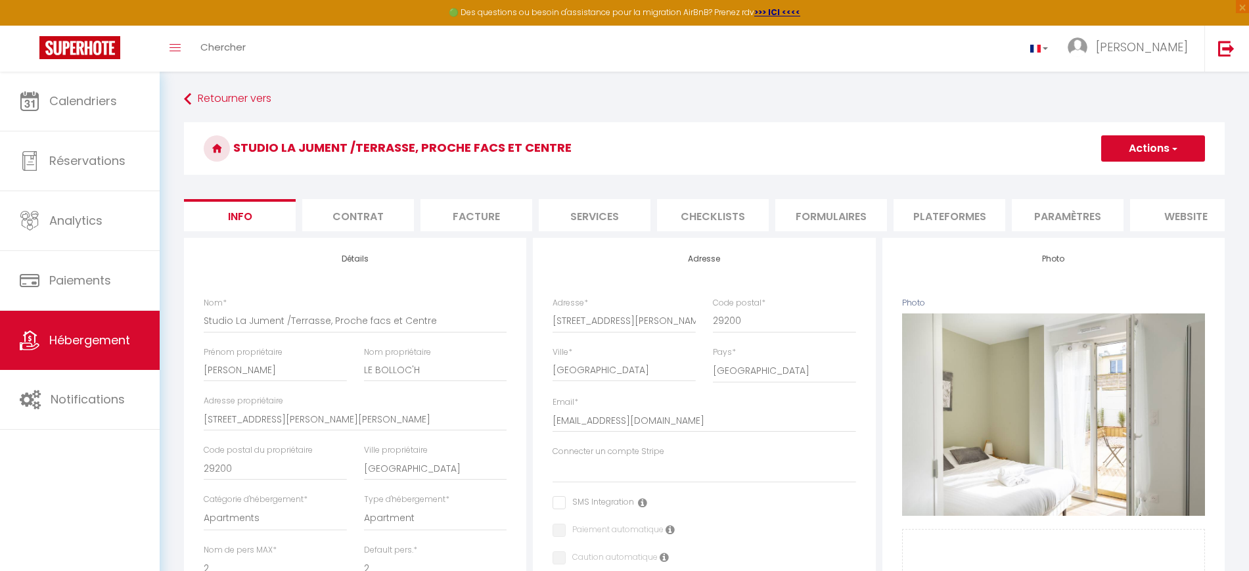
checkbox input "false"
select select
checkbox input "false"
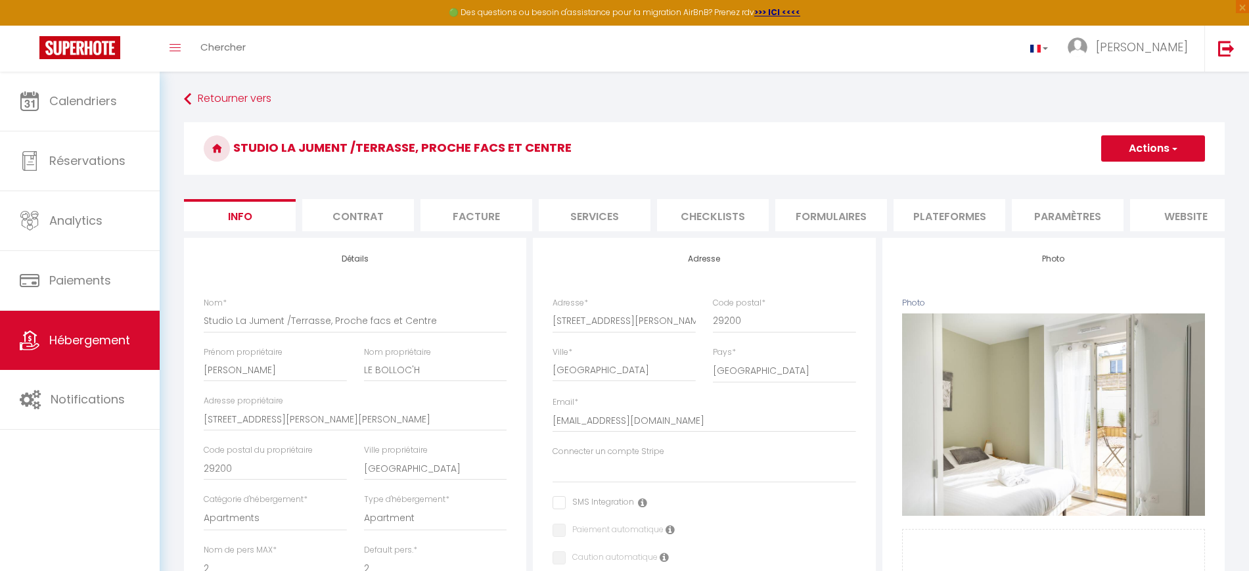
checkbox input "false"
click at [1061, 221] on li "Paramètres" at bounding box center [1068, 215] width 112 height 32
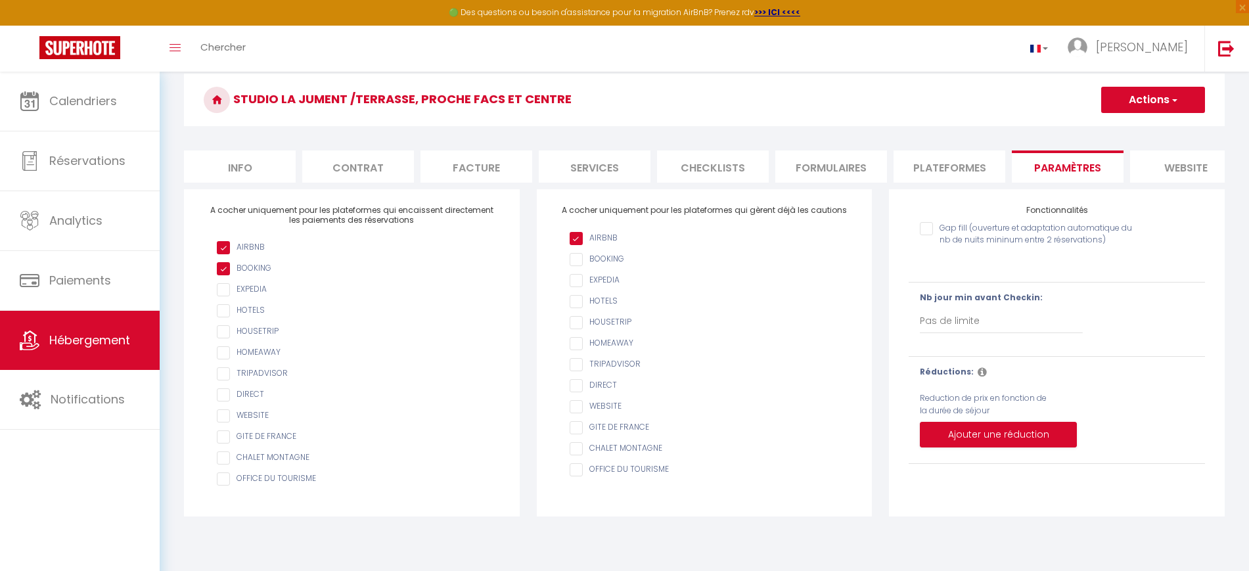
scroll to position [72, 0]
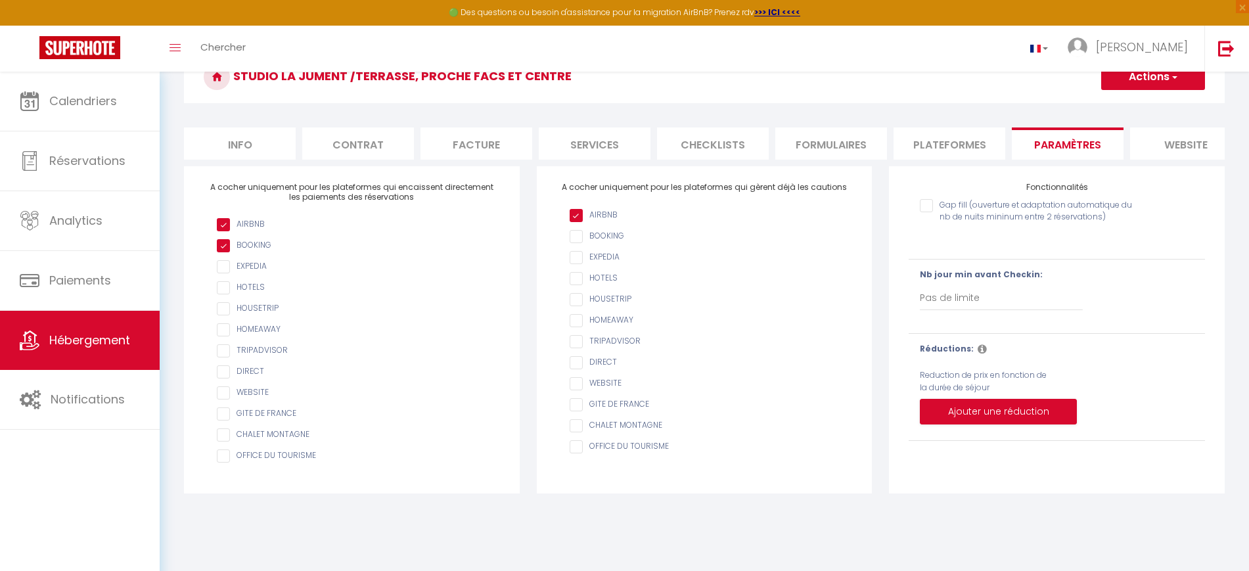
click at [930, 212] on input "Gap fill (ouverture et adaptation automatique du nb de nuits mininum entre 2 ré…" at bounding box center [1031, 205] width 223 height 13
checkbox input "true"
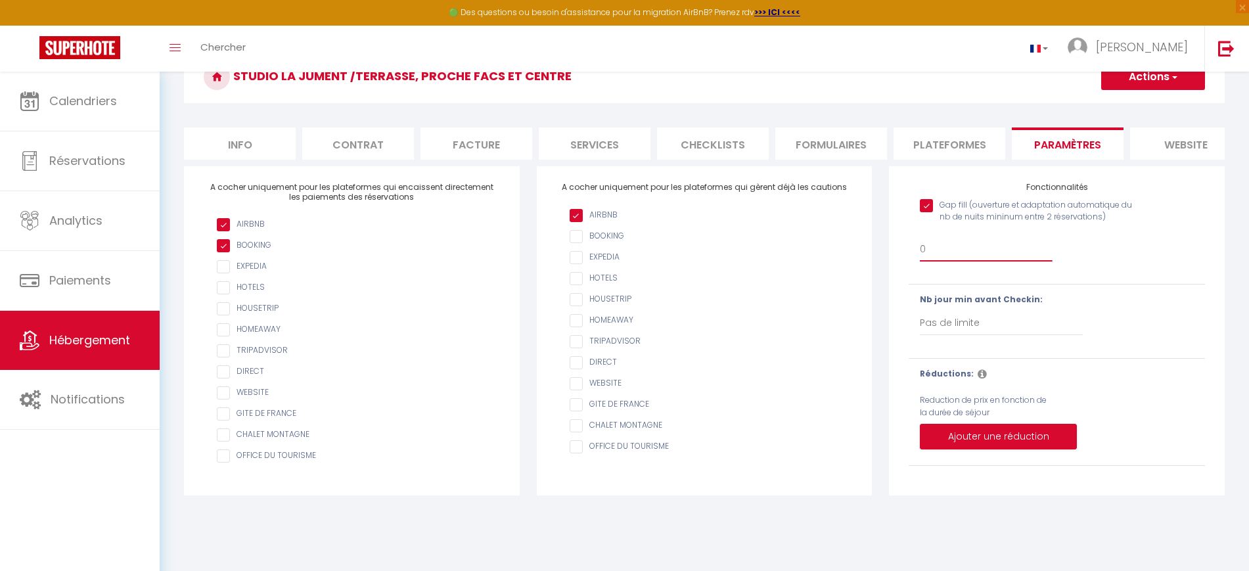
click at [938, 258] on select "0 + 1 % + 2 % + 3 % + 4 % + 5 % + 6 % + 7 % + 8 % + 9 % + 10 % + 11 % + 12 % + …" at bounding box center [986, 249] width 132 height 25
click at [1212, 348] on div "Nb jour min avant Checkin: Pas de limite 1 2 3 4 5 6 7" at bounding box center [1056, 321] width 313 height 55
click at [352, 143] on li "Contrat" at bounding box center [358, 143] width 112 height 32
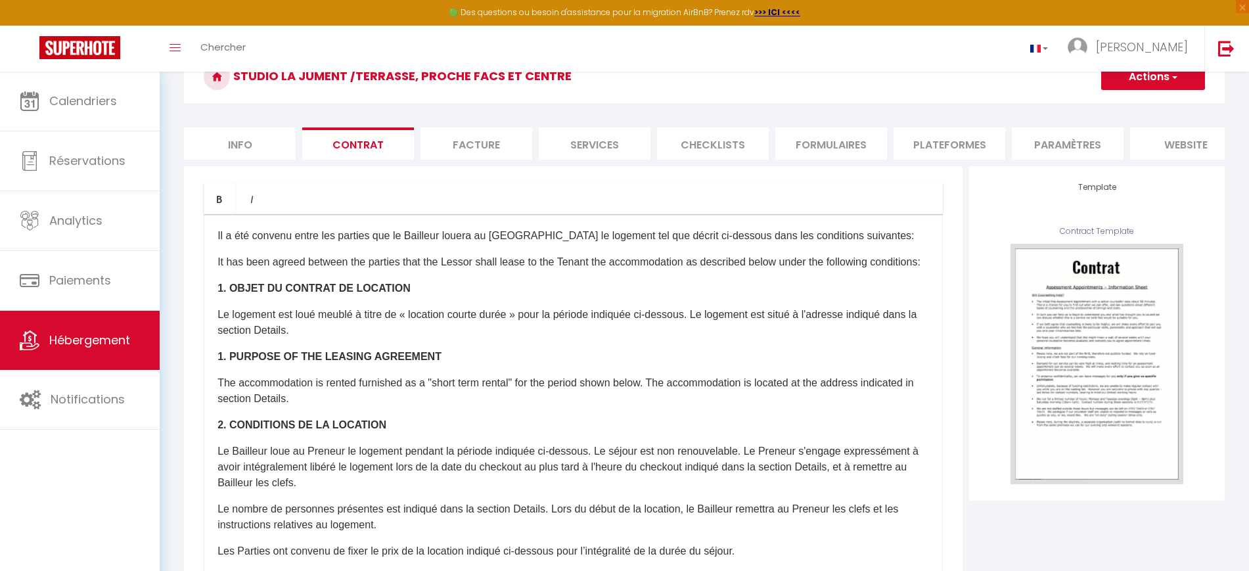
click at [946, 143] on li "Plateformes" at bounding box center [950, 143] width 112 height 32
select select
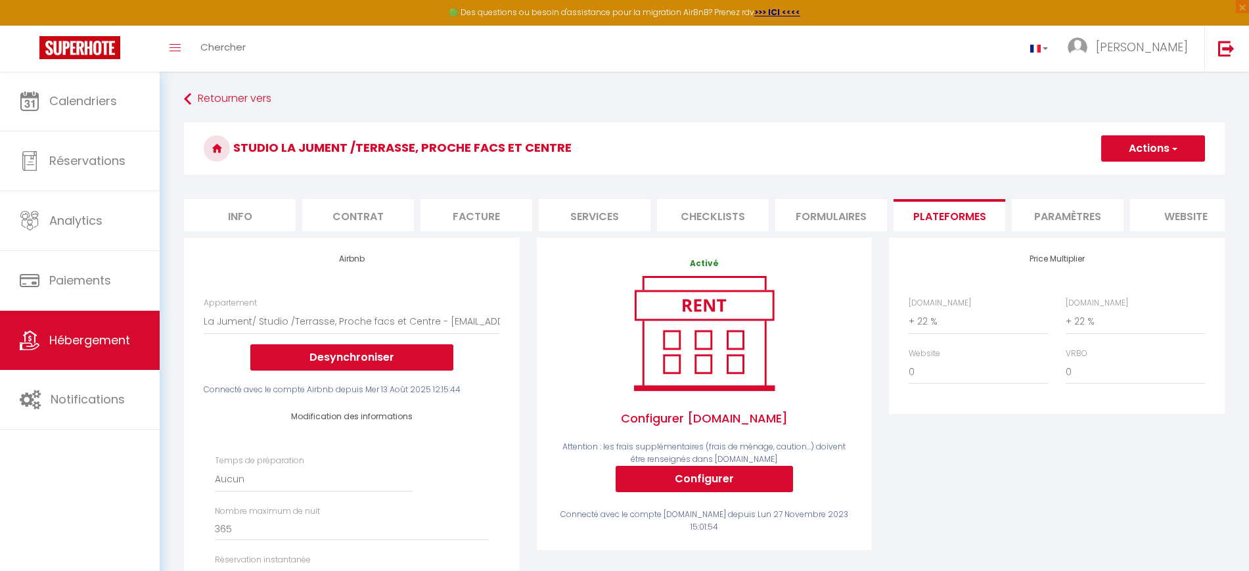
click at [563, 214] on li "Services" at bounding box center [595, 215] width 112 height 32
select select
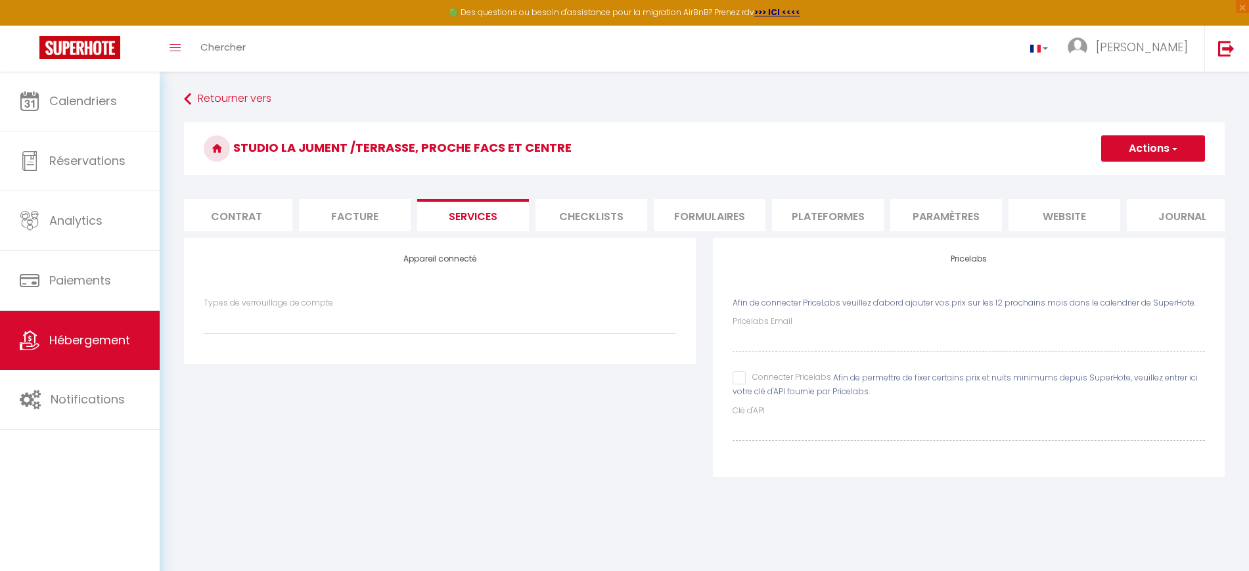
scroll to position [0, 142]
click at [1144, 218] on li "Journal" at bounding box center [1163, 215] width 112 height 32
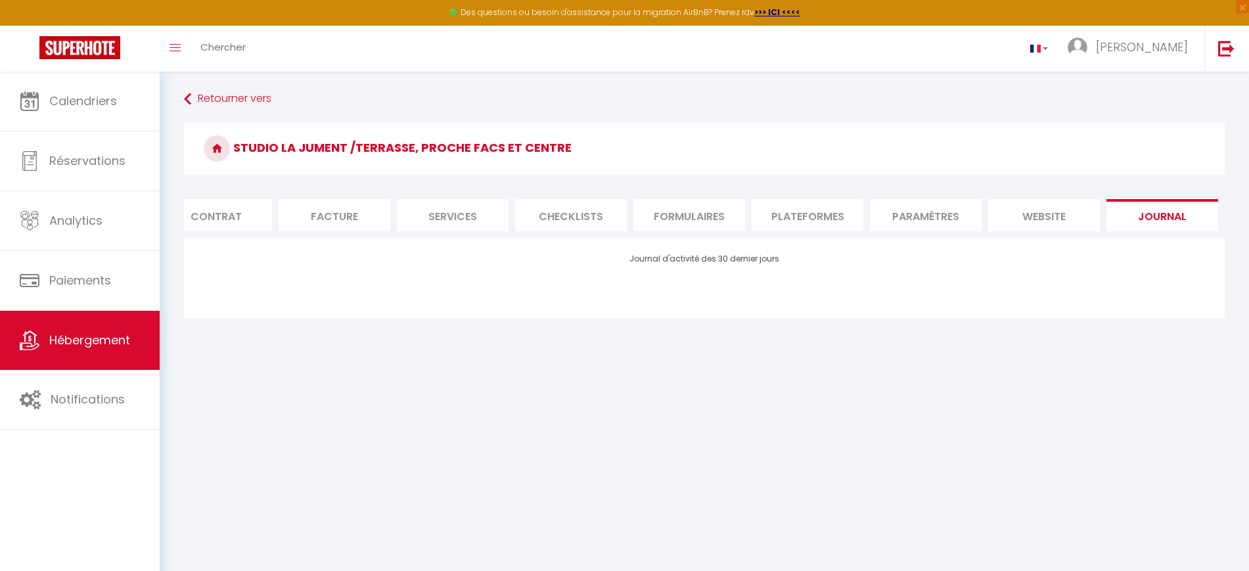
click at [920, 216] on li "Paramètres" at bounding box center [926, 215] width 112 height 32
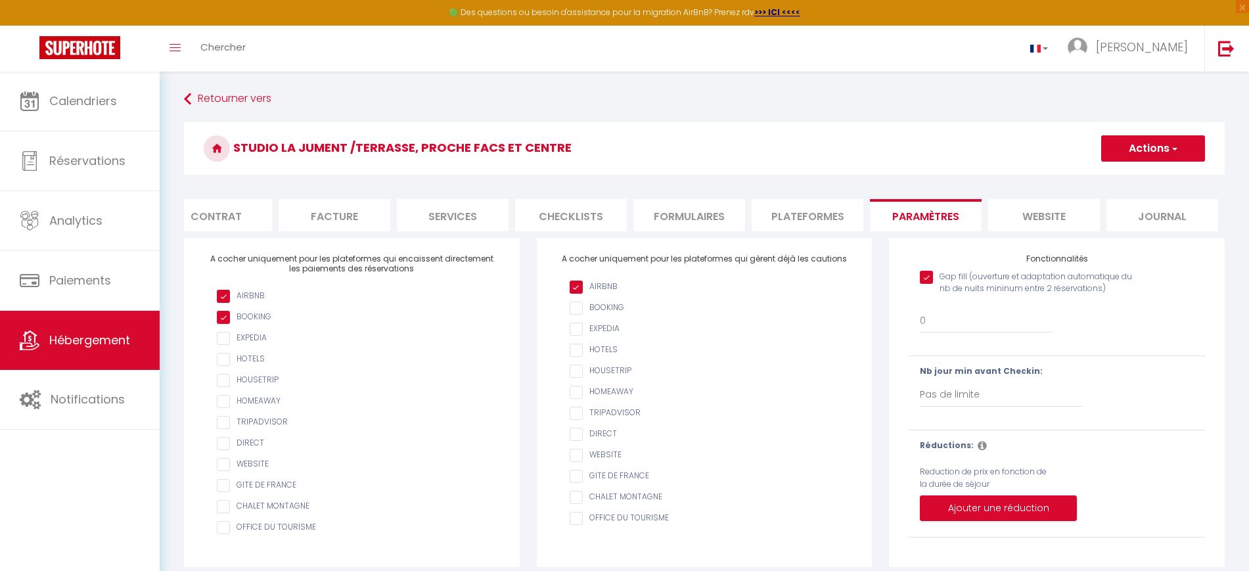
click at [927, 284] on input "Gap fill (ouverture et adaptation automatique du nb de nuits mininum entre 2 ré…" at bounding box center [1031, 277] width 223 height 13
checkbox input "false"
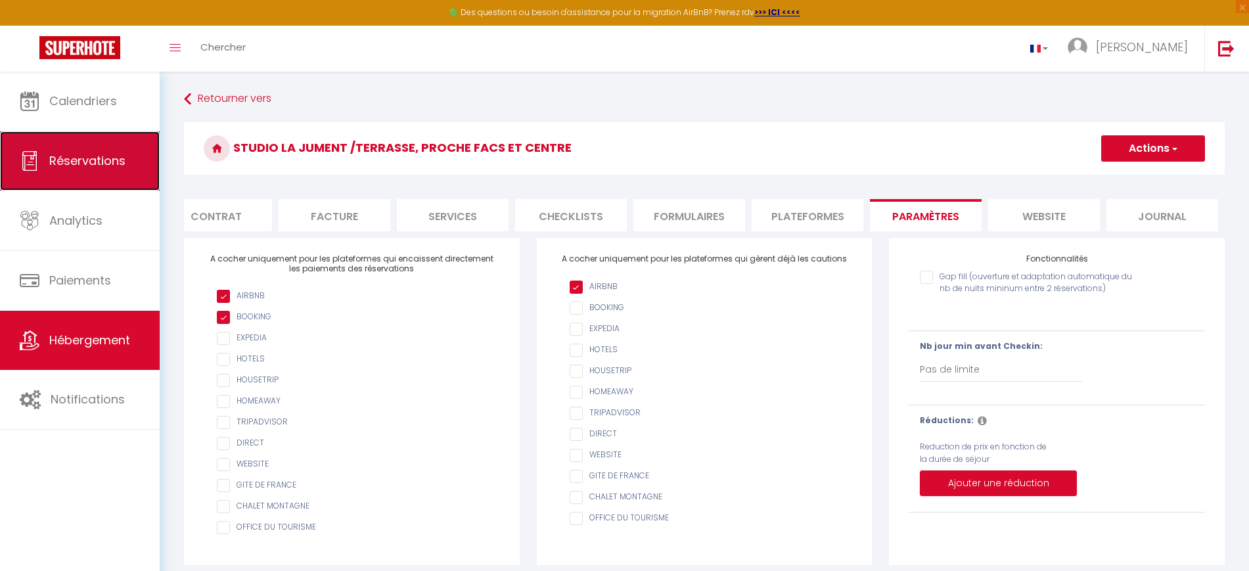
click at [85, 157] on span "Réservations" at bounding box center [87, 160] width 76 height 16
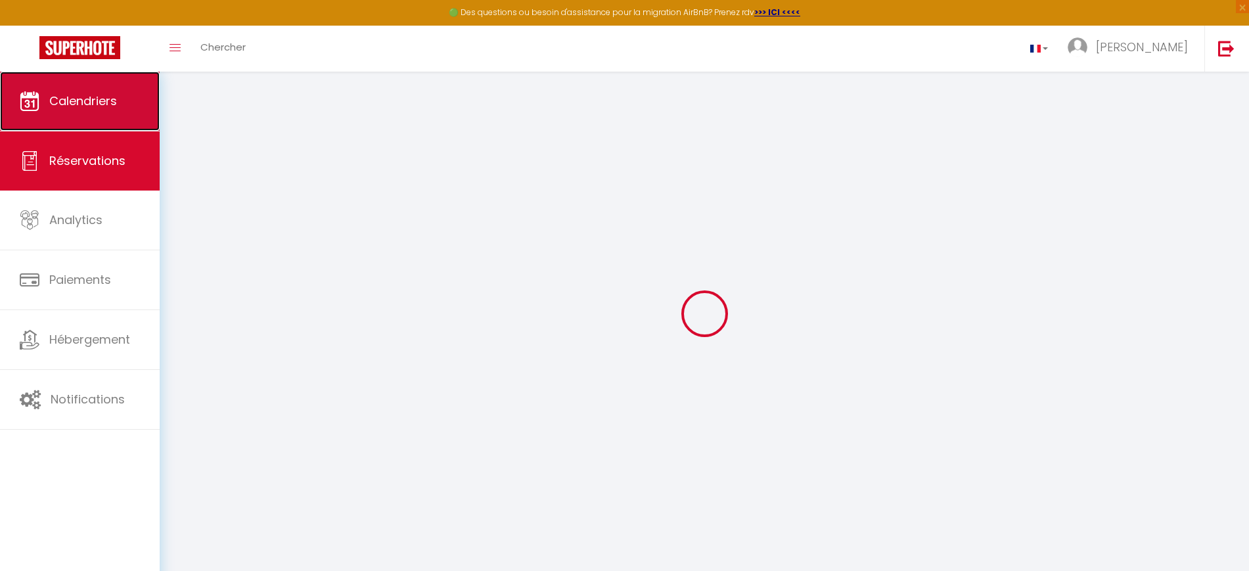
click at [82, 108] on span "Calendriers" at bounding box center [83, 101] width 68 height 16
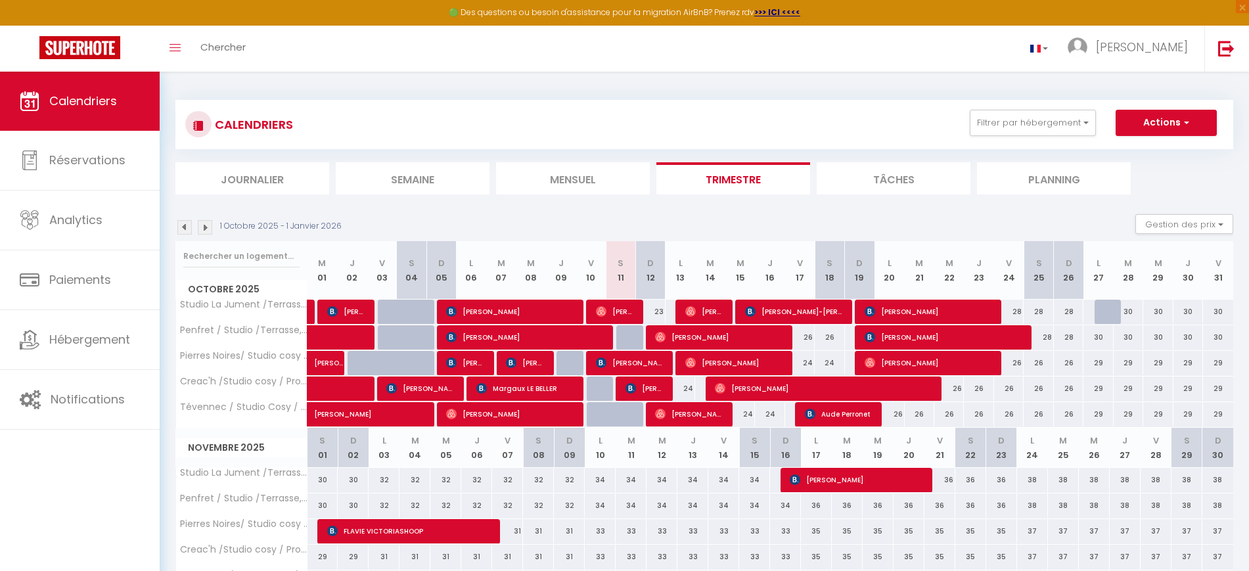
click at [685, 389] on div "24" at bounding box center [681, 389] width 30 height 24
type input "24"
type input "Lun 13 Octobre 2025"
type input "[DATE] Octobre 2025"
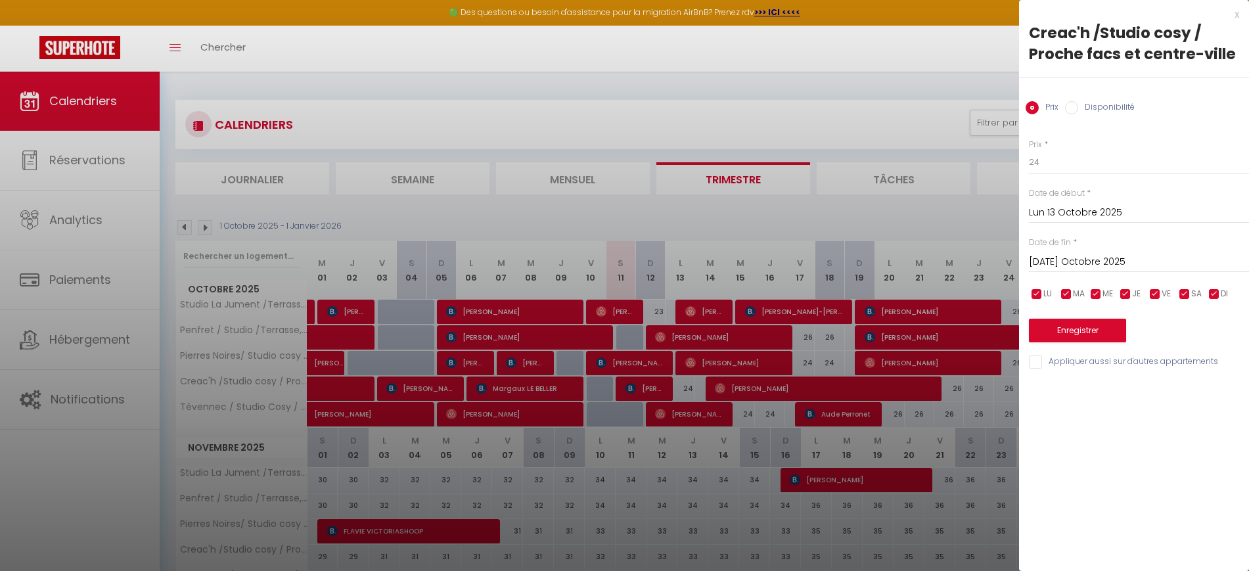
click at [1072, 108] on input "Disponibilité" at bounding box center [1071, 107] width 13 height 13
radio input "true"
radio input "false"
click at [1103, 159] on select "Disponible Indisponible" at bounding box center [1139, 162] width 220 height 25
select select "0"
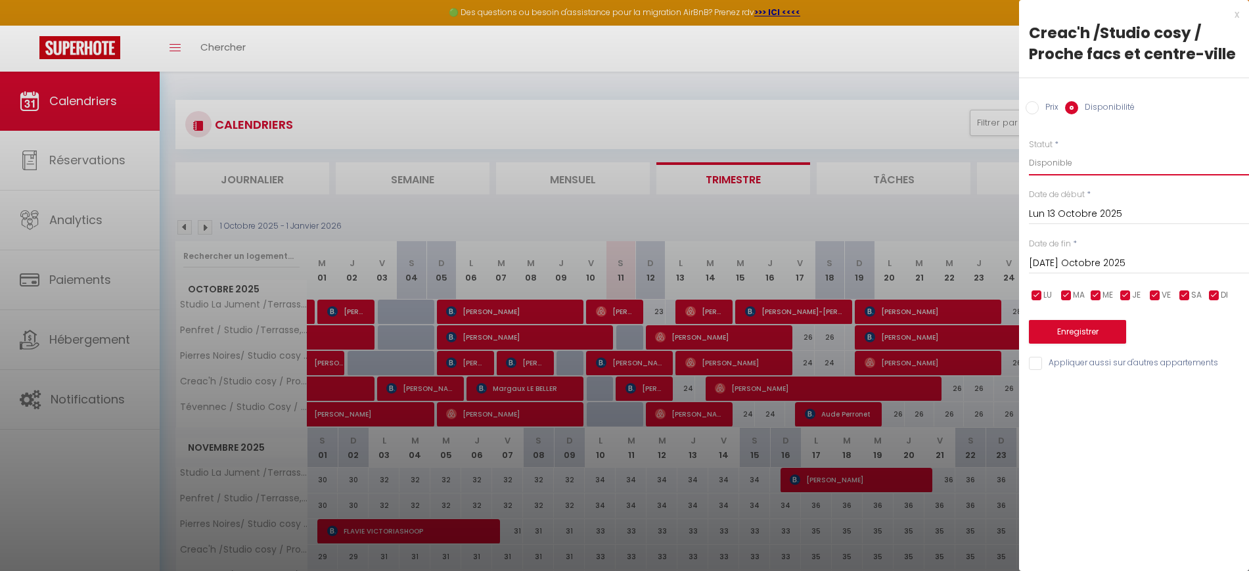
click at [1029, 150] on select "Disponible Indisponible" at bounding box center [1139, 162] width 220 height 25
click at [1066, 329] on button "Enregistrer" at bounding box center [1077, 332] width 97 height 24
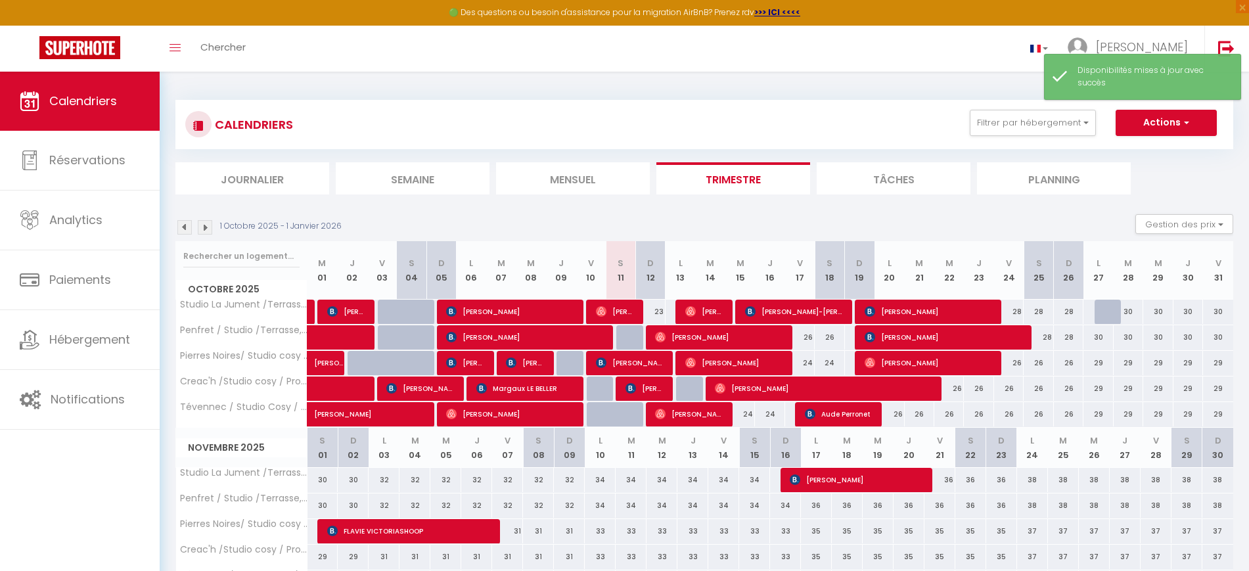
click at [683, 389] on div at bounding box center [691, 389] width 30 height 25
select select "1"
type input "Lun 13 Octobre 2025"
type input "[DATE] Octobre 2025"
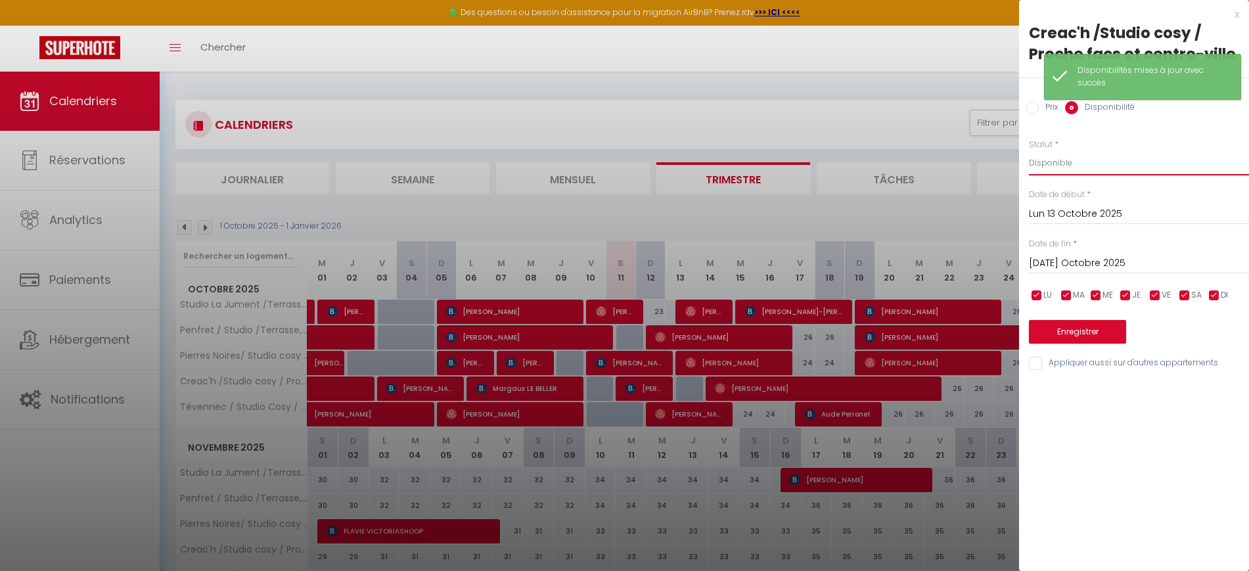
click at [1047, 158] on select "Disponible Indisponible" at bounding box center [1139, 162] width 220 height 25
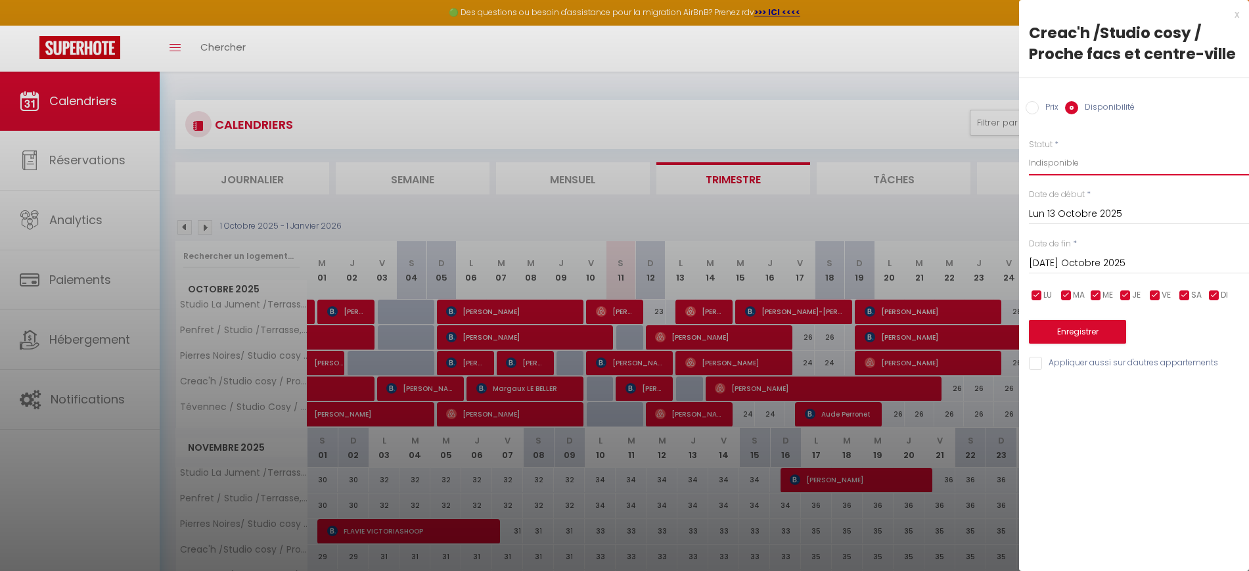
click at [1029, 150] on select "Disponible Indisponible" at bounding box center [1139, 162] width 220 height 25
click at [1045, 170] on select "Disponible Indisponible" at bounding box center [1139, 162] width 220 height 25
select select "1"
click at [1029, 150] on select "Disponible Indisponible" at bounding box center [1139, 162] width 220 height 25
click at [1079, 333] on button "Enregistrer" at bounding box center [1077, 332] width 97 height 24
